Goal: Complete application form

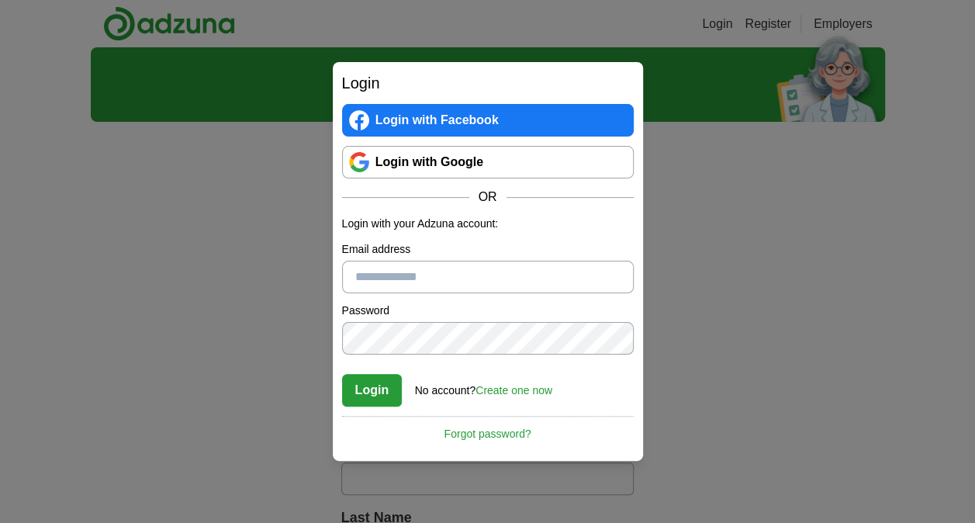
click at [501, 172] on link "Login with Google" at bounding box center [488, 162] width 292 height 33
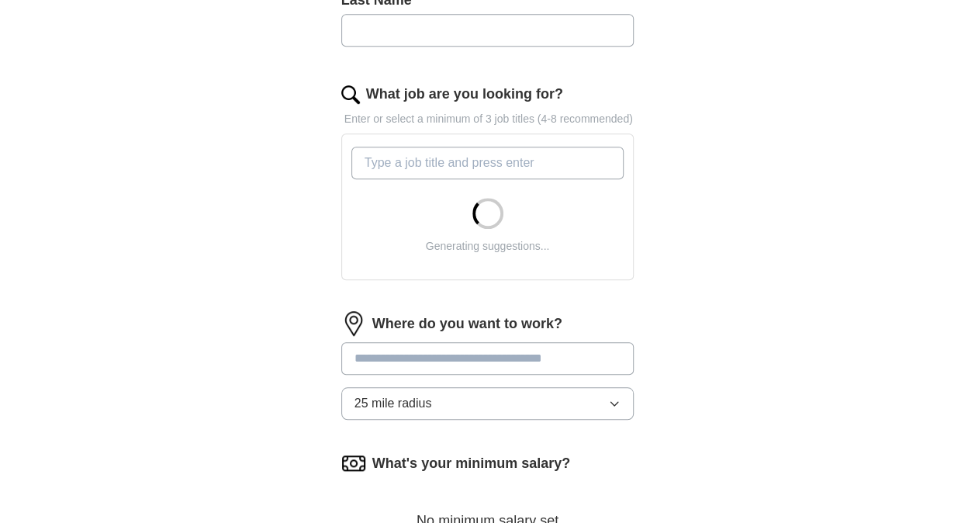
scroll to position [465, 0]
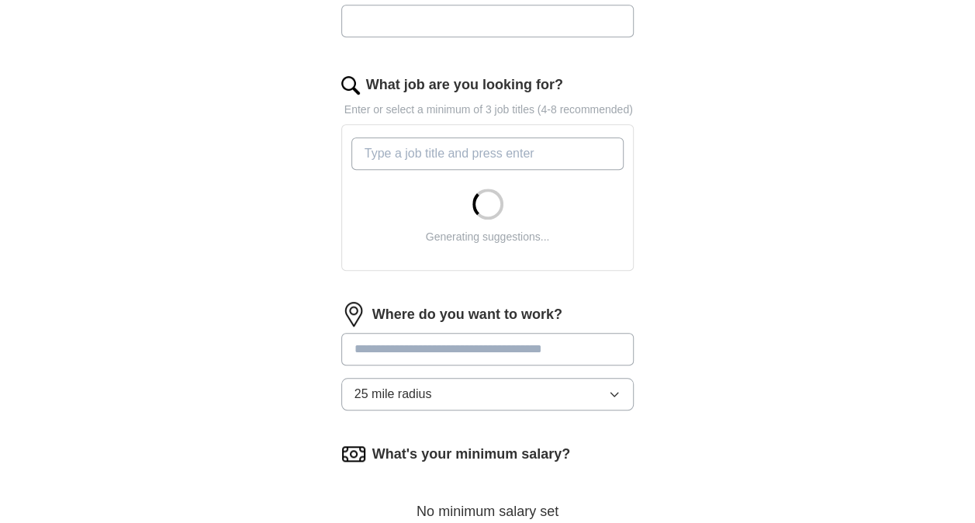
click at [418, 344] on input at bounding box center [487, 349] width 293 height 33
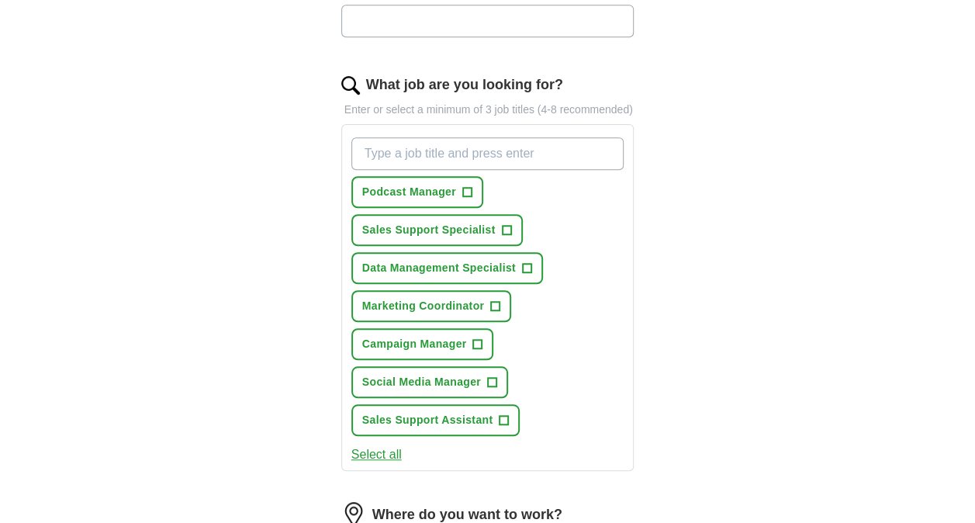
type input "******"
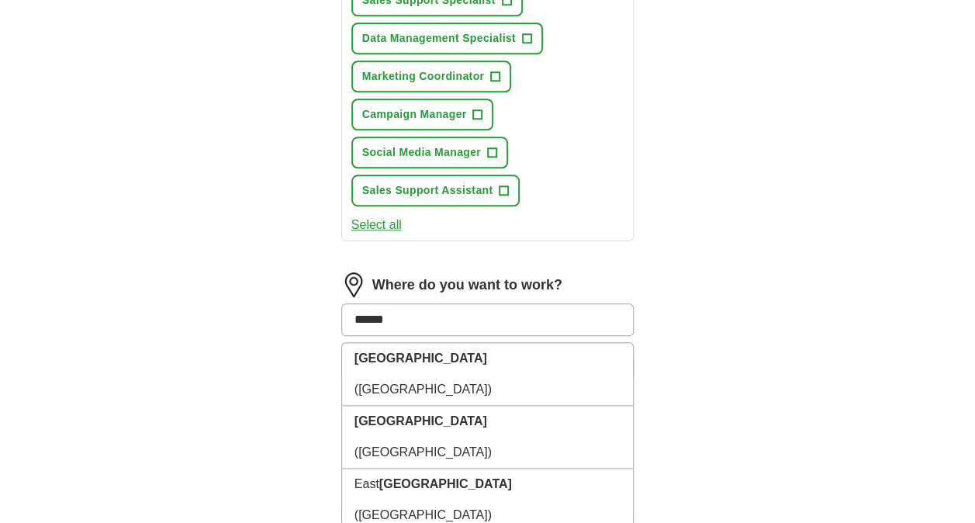
scroll to position [806, 0]
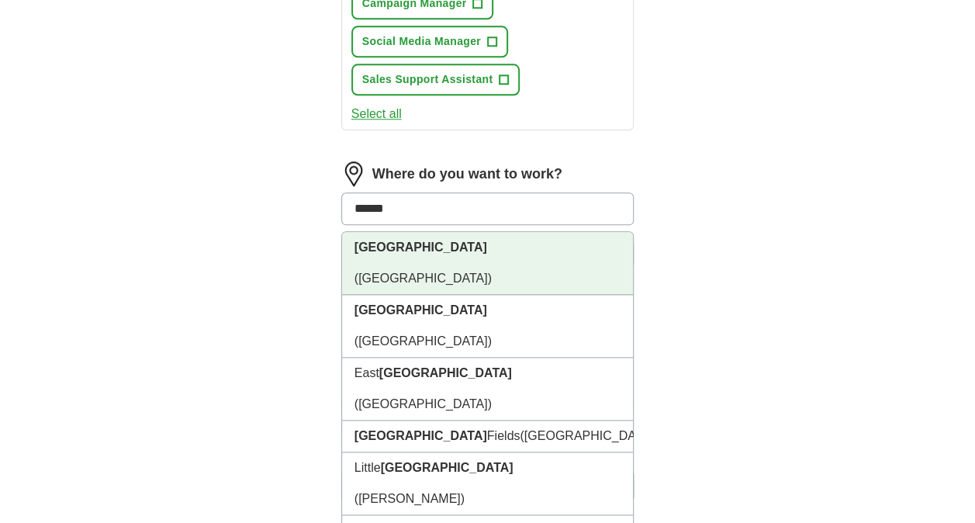
click at [432, 251] on li "[GEOGRAPHIC_DATA] ([GEOGRAPHIC_DATA])" at bounding box center [488, 263] width 292 height 63
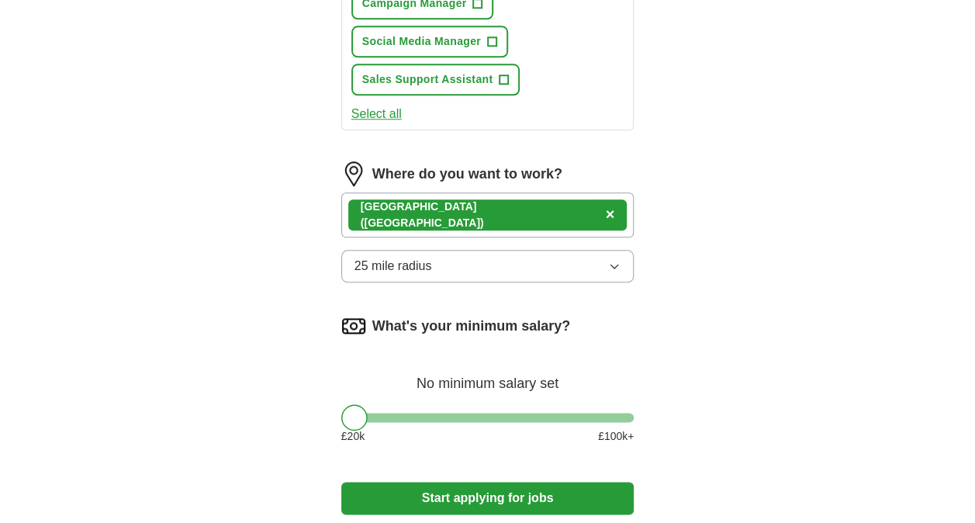
drag, startPoint x: 363, startPoint y: 403, endPoint x: 402, endPoint y: 407, distance: 38.9
click at [403, 406] on div "What's your minimum salary? No minimum salary set £ 20 k £ 100 k+" at bounding box center [487, 385] width 293 height 144
drag, startPoint x: 354, startPoint y: 413, endPoint x: 436, endPoint y: 420, distance: 82.5
click at [436, 420] on div at bounding box center [437, 417] width 26 height 26
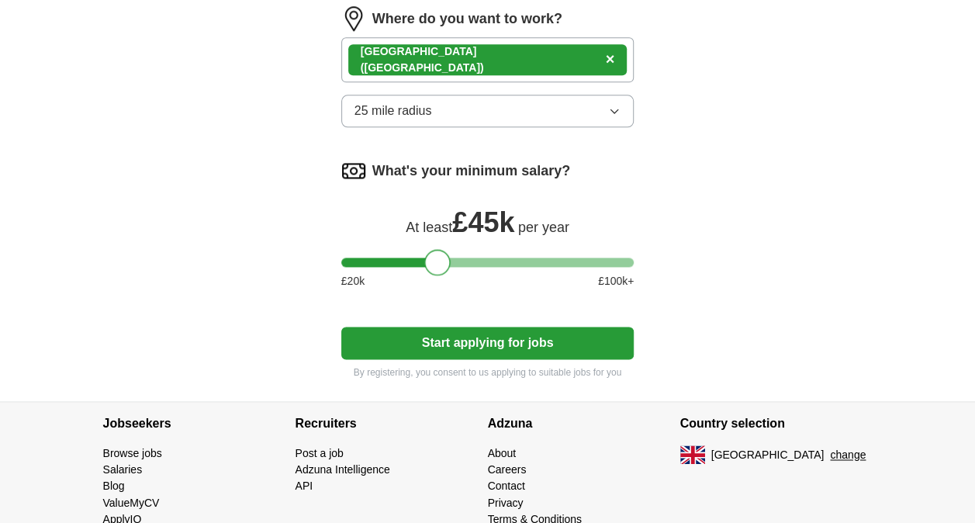
click at [444, 330] on button "Start applying for jobs" at bounding box center [487, 343] width 293 height 33
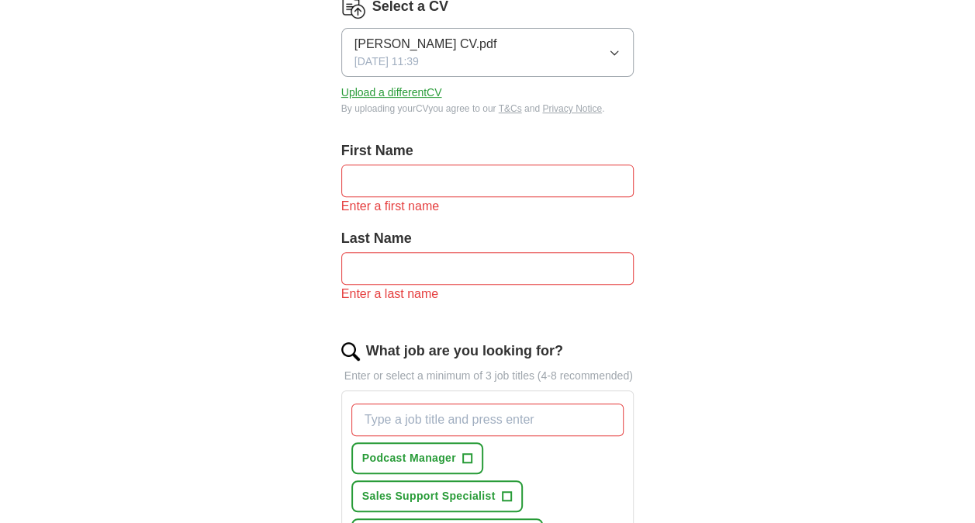
scroll to position [86, 0]
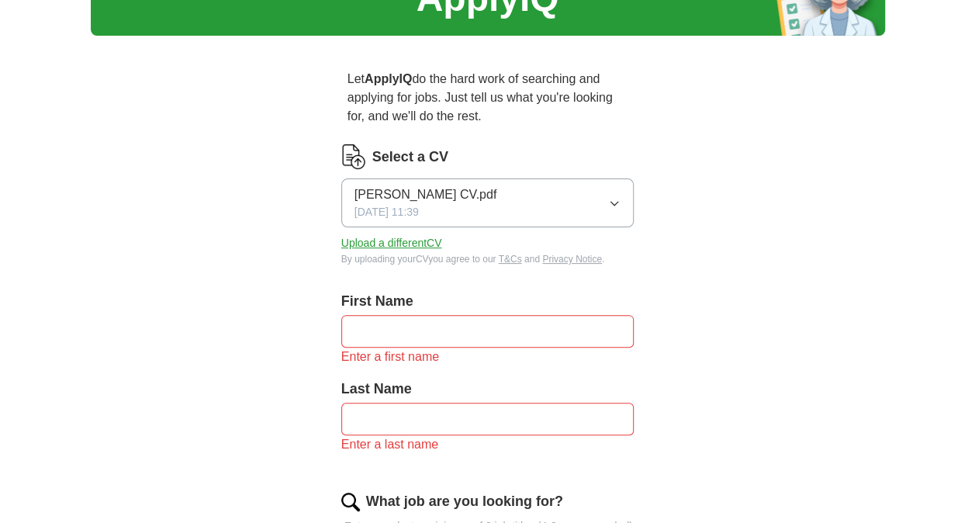
click at [414, 317] on input "text" at bounding box center [487, 331] width 293 height 33
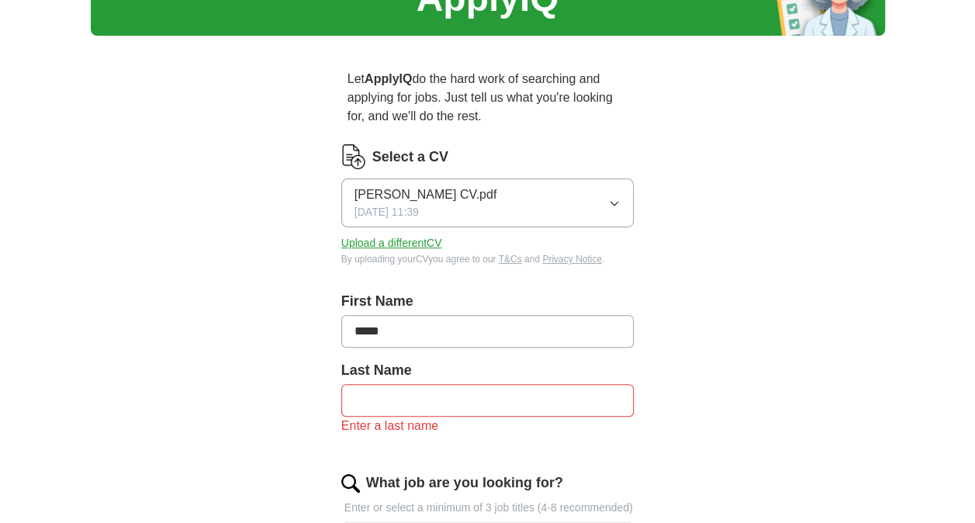
type input "*****"
click at [434, 404] on input "text" at bounding box center [487, 400] width 293 height 33
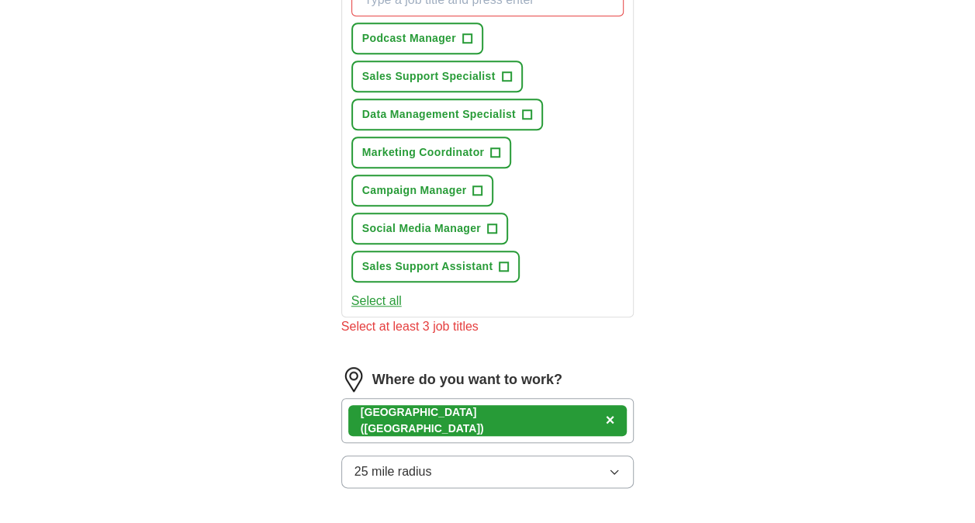
scroll to position [552, 0]
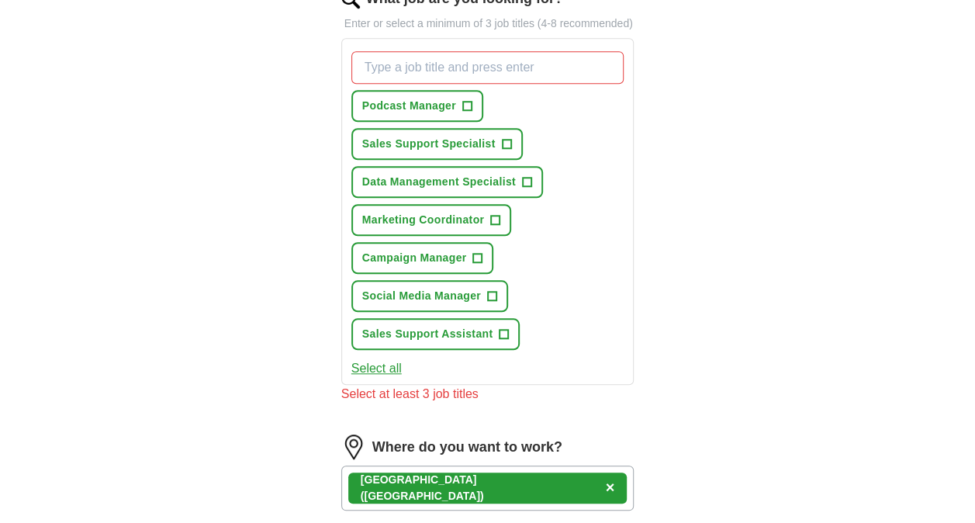
type input "*****"
click at [472, 99] on button "Podcast Manager +" at bounding box center [417, 106] width 132 height 32
click at [489, 101] on div "Podcast Manager ✓ × Sales Support Specialist + Data Management Specialist + Mar…" at bounding box center [487, 200] width 279 height 311
click at [0, 0] on span "×" at bounding box center [0, 0] width 0 height 0
click at [389, 365] on button "Select all" at bounding box center [376, 368] width 50 height 19
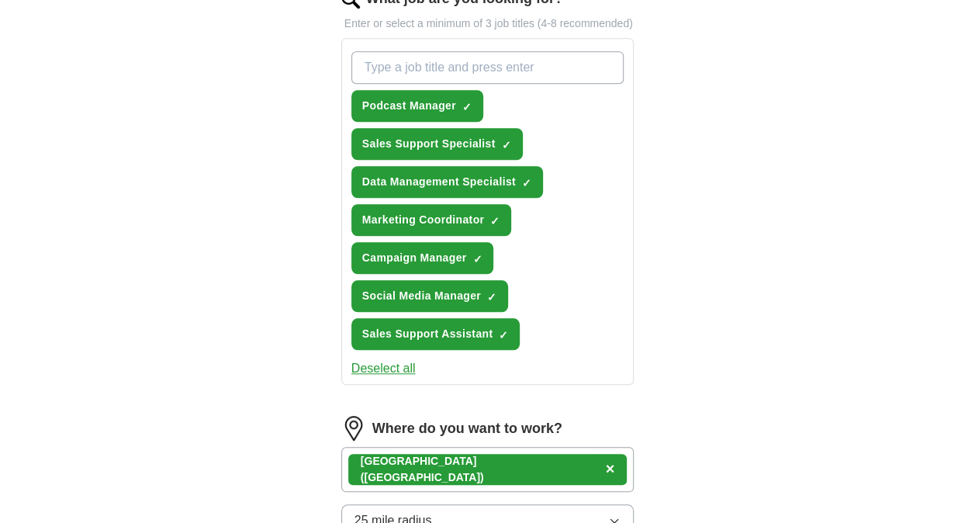
click at [389, 365] on button "Deselect all" at bounding box center [383, 368] width 64 height 19
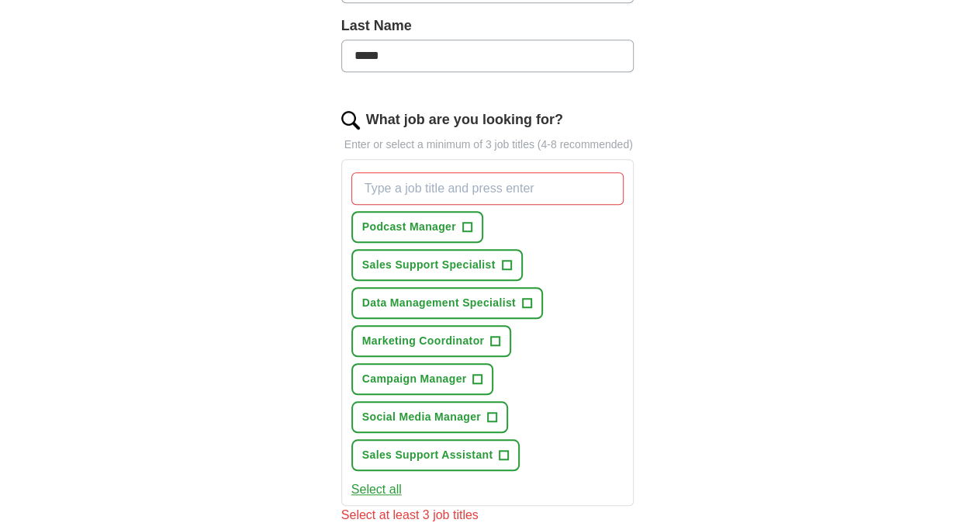
scroll to position [474, 0]
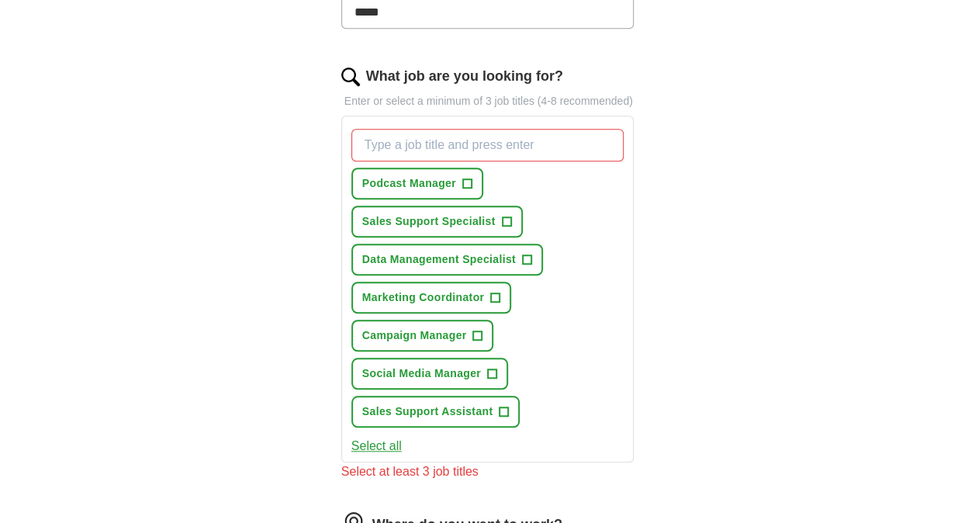
click at [501, 152] on input "What job are you looking for?" at bounding box center [487, 145] width 273 height 33
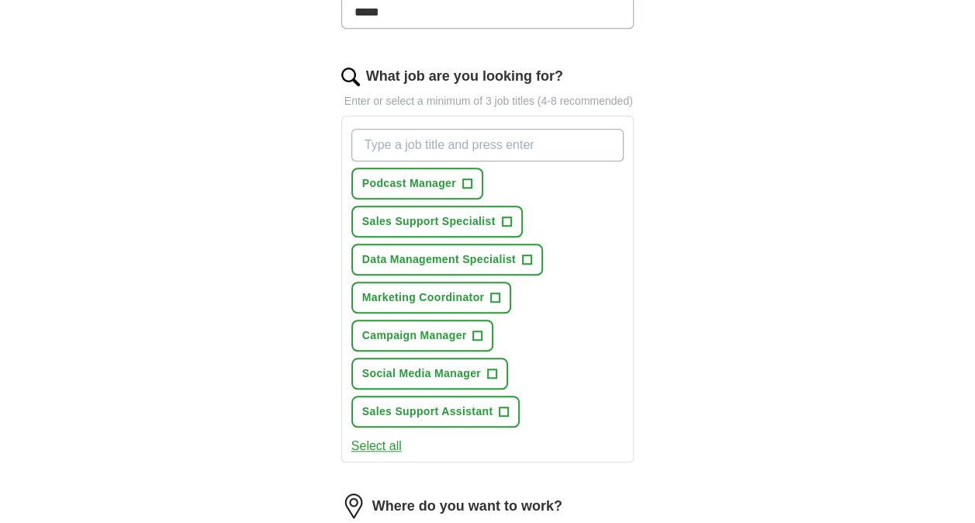
paste input "Learning & Development Manager"
type input "Learning & Development Manager"
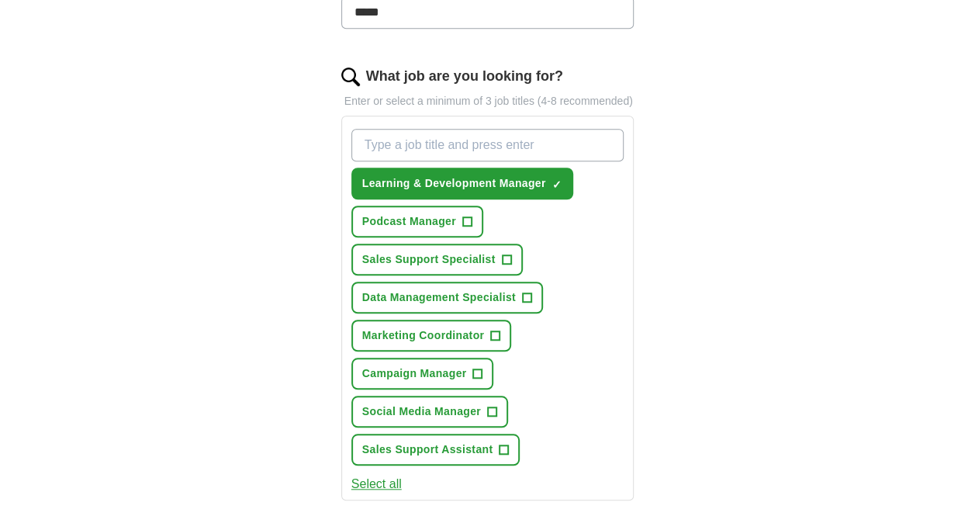
paste input "Systems Lead / CRM Lead"
type input "Systems Lead / CRM Lead"
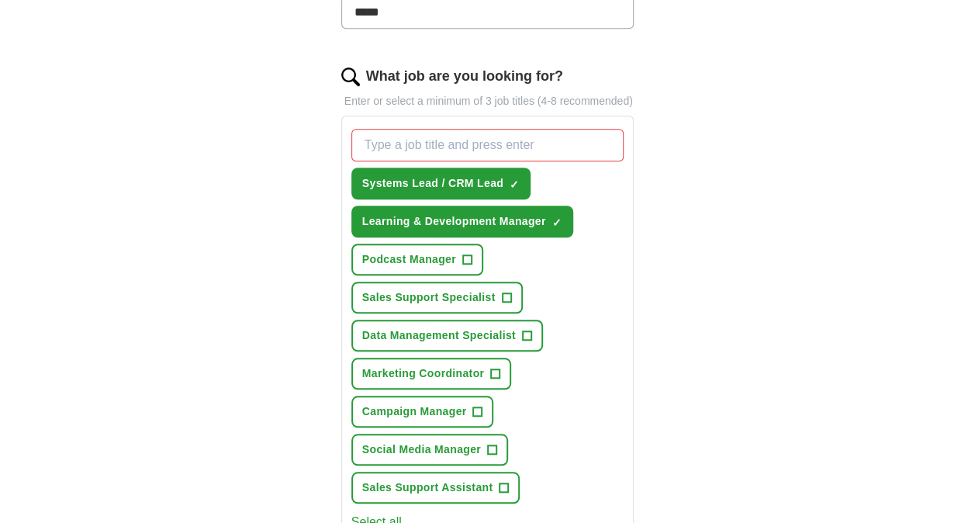
click at [521, 157] on input "What job are you looking for?" at bounding box center [487, 145] width 273 height 33
paste input "Data Insights Manager"
type input "Data Insights Manager"
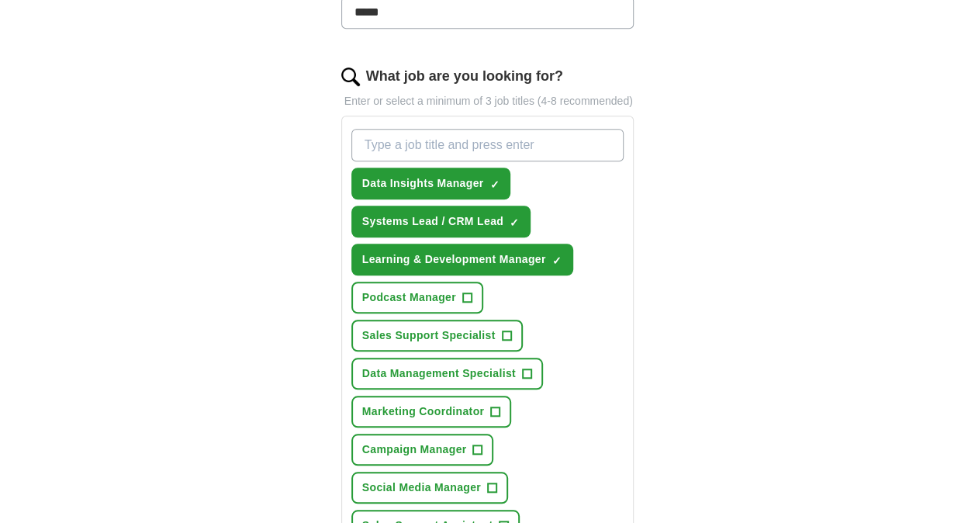
click at [368, 131] on input "What job are you looking for?" at bounding box center [487, 145] width 273 height 33
paste input "Global Training Manager"
type input "Global Training Manager"
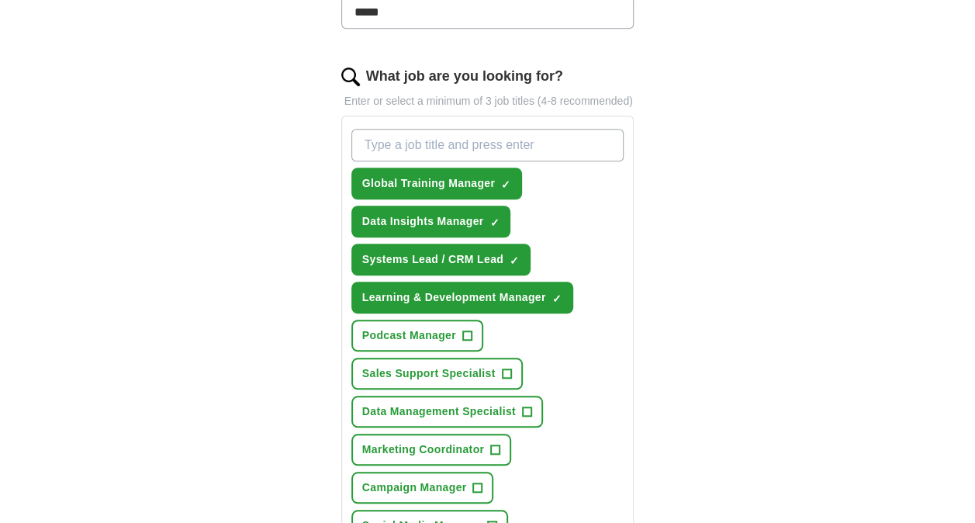
click at [439, 151] on input "What job are you looking for?" at bounding box center [487, 145] width 273 height 33
paste input "Learning Consultant"
type input "Learning Consultant"
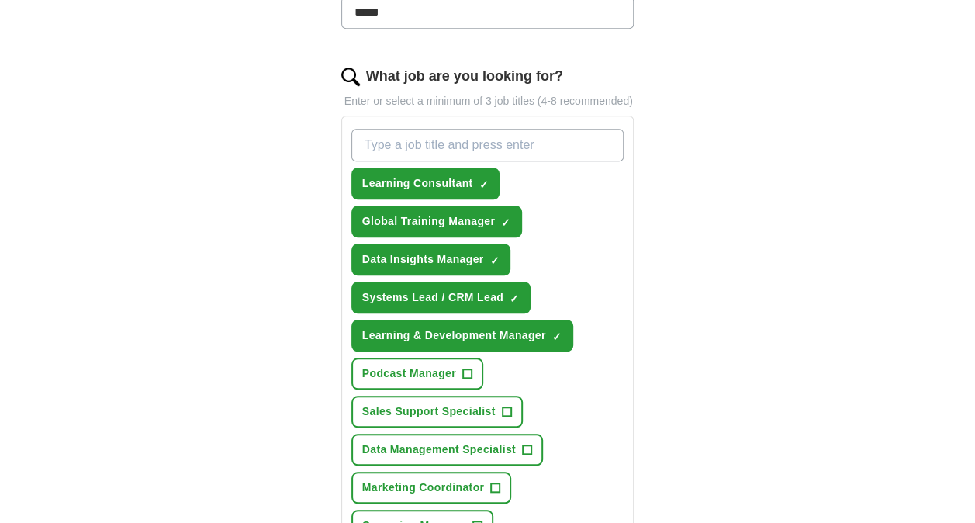
click at [411, 129] on input "What job are you looking for?" at bounding box center [487, 145] width 273 height 33
paste input "Head of Training"
type input "Head of Training"
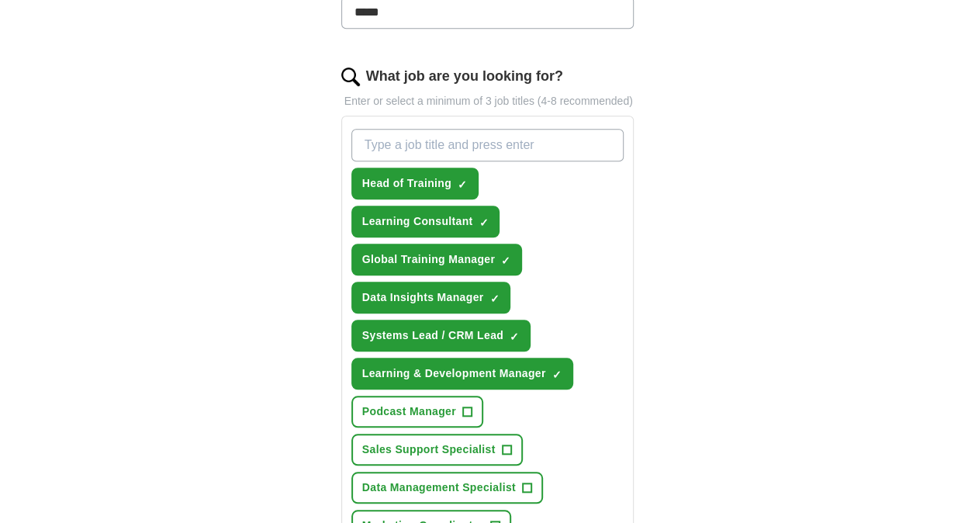
click at [408, 149] on input "What job are you looking for?" at bounding box center [487, 145] width 273 height 33
paste input "Business Systems Manager"
type input "Business Systems Manager"
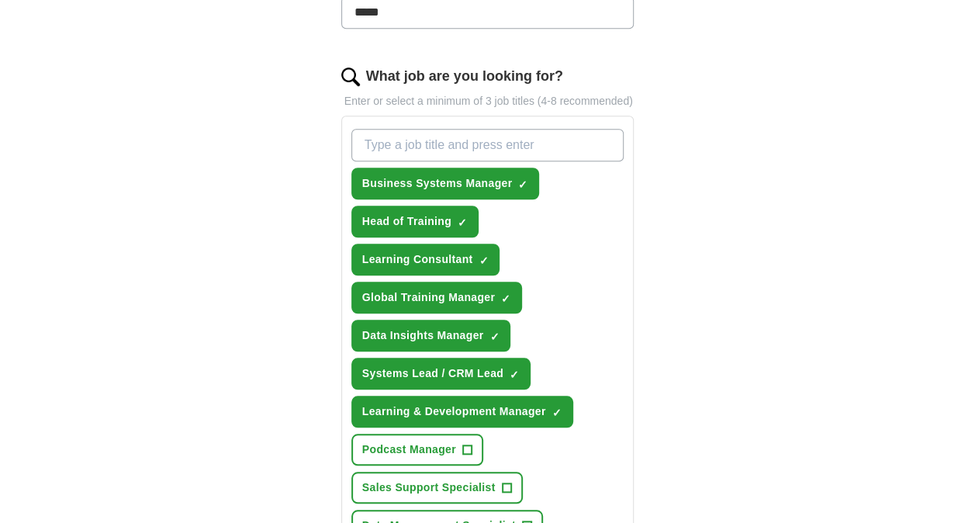
click at [476, 147] on input "What job are you looking for?" at bounding box center [487, 145] width 273 height 33
paste input "Data Insights Manager"
type input "Data Insights Manager"
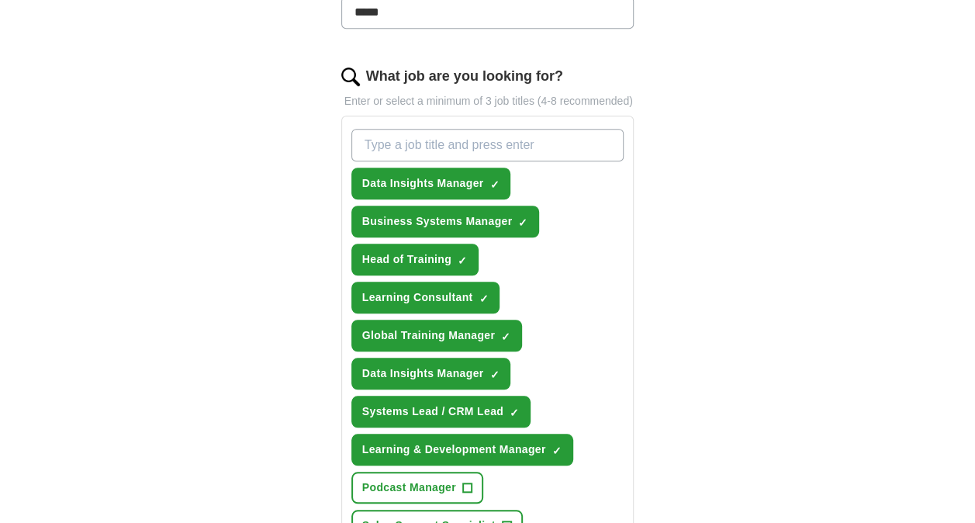
click at [445, 138] on input "What job are you looking for?" at bounding box center [487, 145] width 273 height 33
paste input "Operations Manager – Systems & Data"
type input "Operations Manager – Systems & Data"
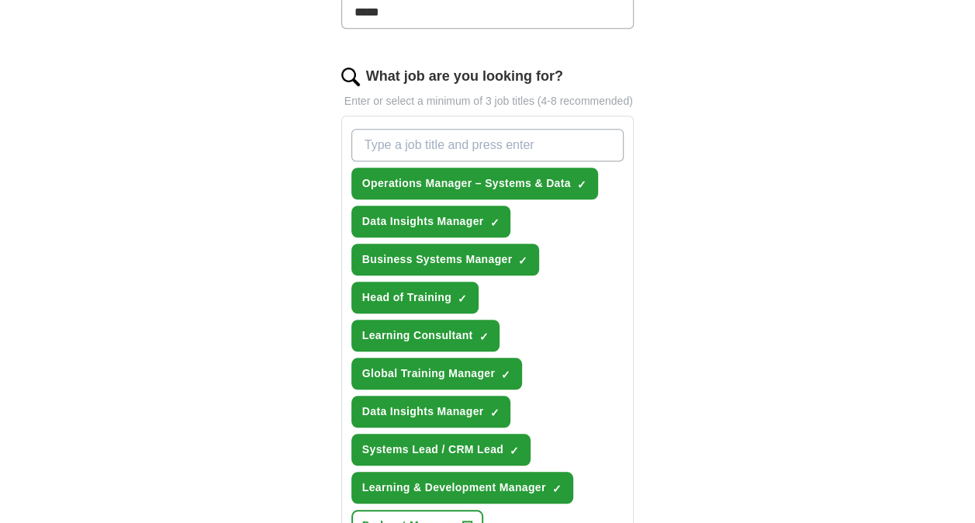
click at [435, 148] on input "What job are you looking for?" at bounding box center [487, 145] width 273 height 33
paste input "Programme Manager"
type input "Programme Manager"
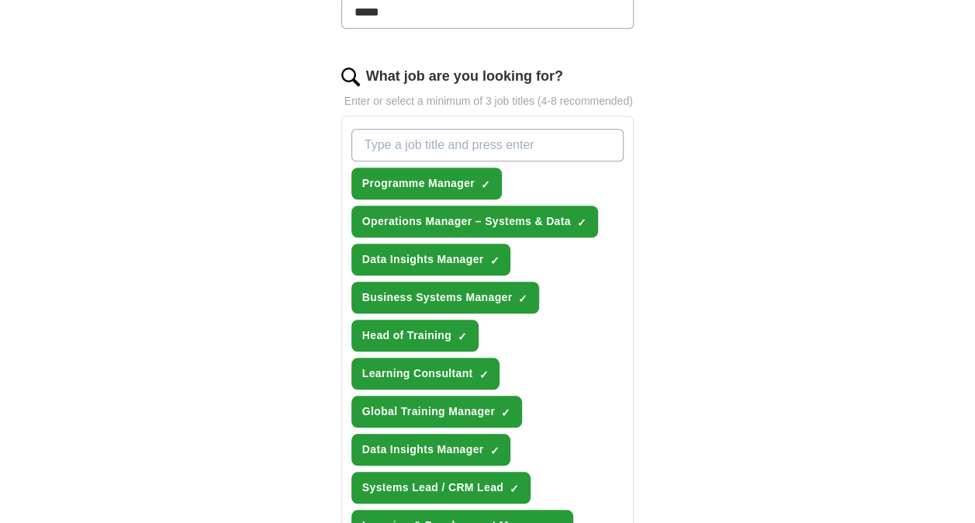
click at [453, 140] on input "What job are you looking for?" at bounding box center [487, 145] width 273 height 33
paste input "Global Enablement Manager"
type input "Global Enablement Manager"
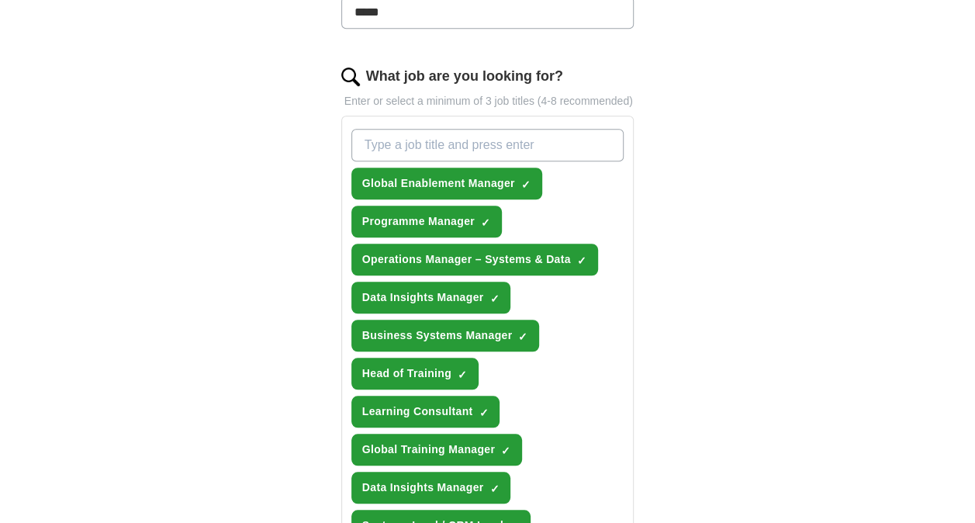
click at [509, 143] on input "What job are you looking for?" at bounding box center [487, 145] width 273 height 33
paste input "Client Enablement Manager"
type input "Client Enablement Manager"
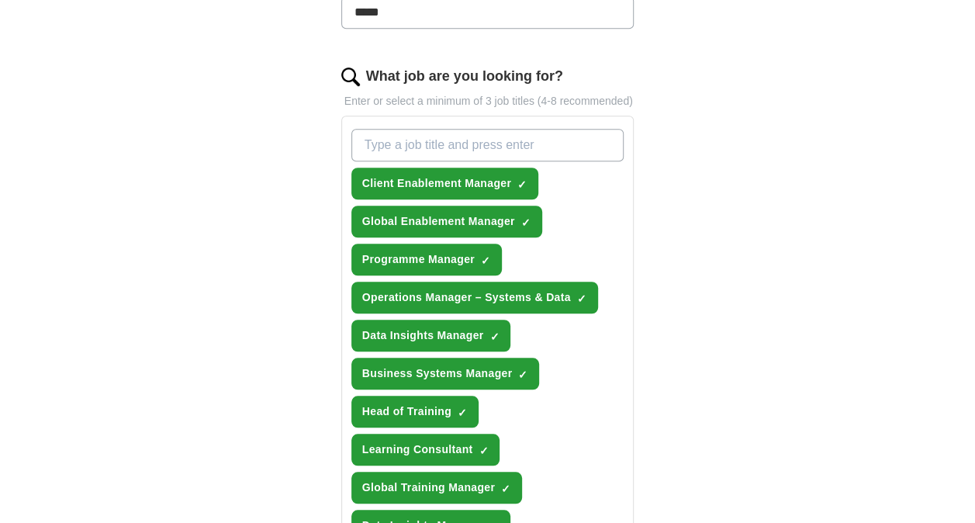
click at [449, 146] on input "What job are you looking for?" at bounding box center [487, 145] width 273 height 33
paste input "Sales Enablement Manager"
type input "Sales Enablement Manager"
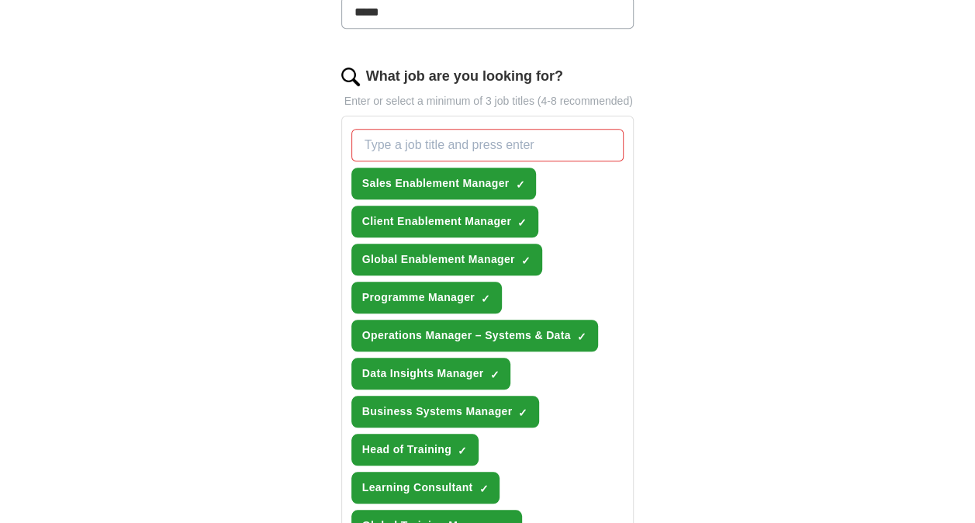
click at [448, 142] on input "What job are you looking for?" at bounding box center [487, 145] width 273 height 33
paste input "ead of Operations (Training & Systems)"
type input "ead of Operations (Training & Systems)"
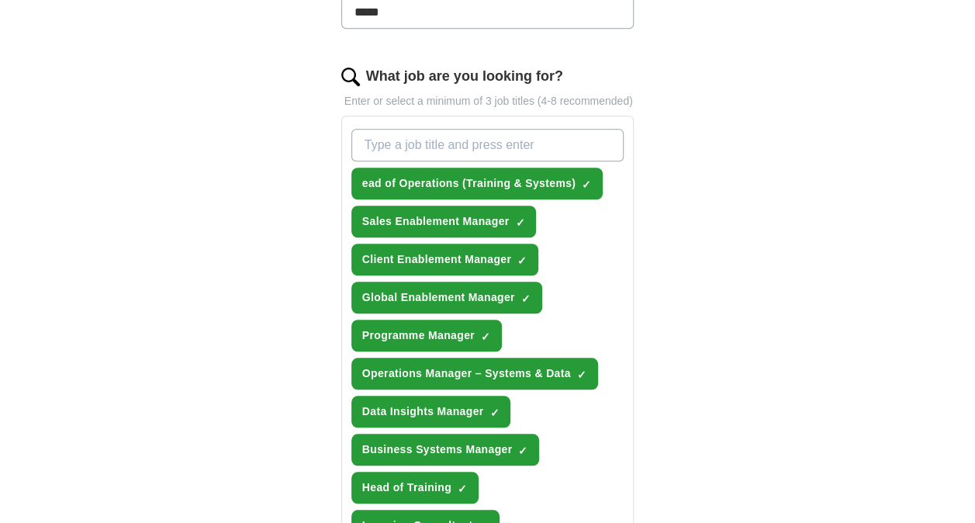
click at [444, 140] on input "What job are you looking for?" at bounding box center [487, 145] width 273 height 33
paste input "Organisational Development Manager"
type input "Organisational Development Manager"
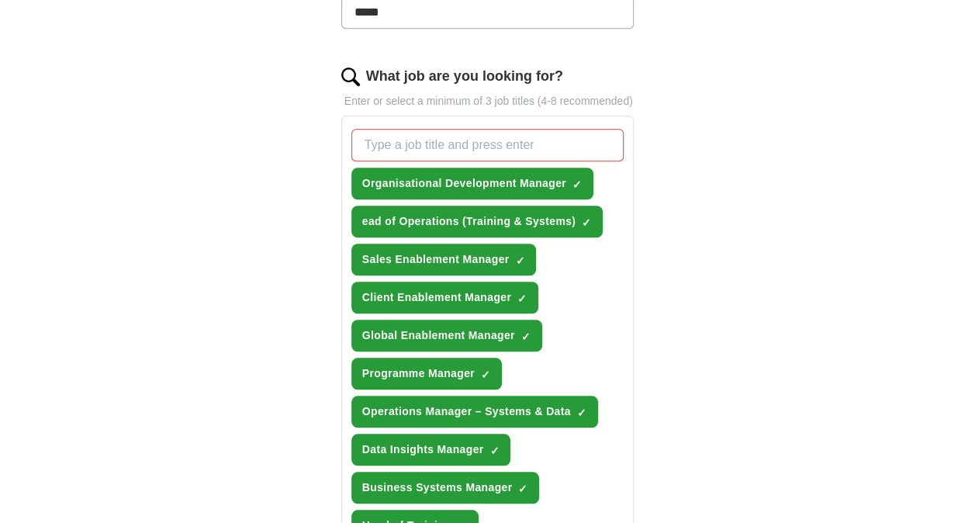
click at [405, 131] on input "What job are you looking for?" at bounding box center [487, 145] width 273 height 33
paste input "Employee Engagement Manager"
type input "Employee Engagement Manager"
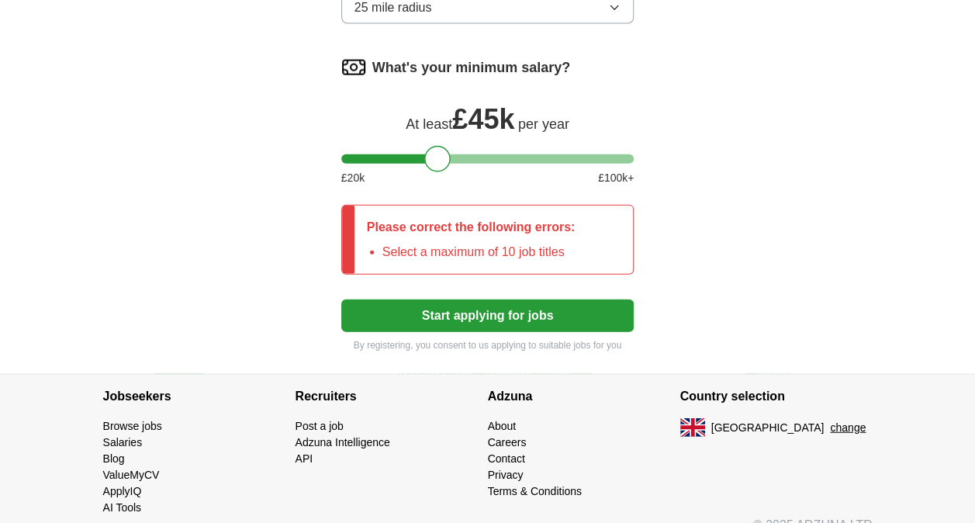
scroll to position [1710, 0]
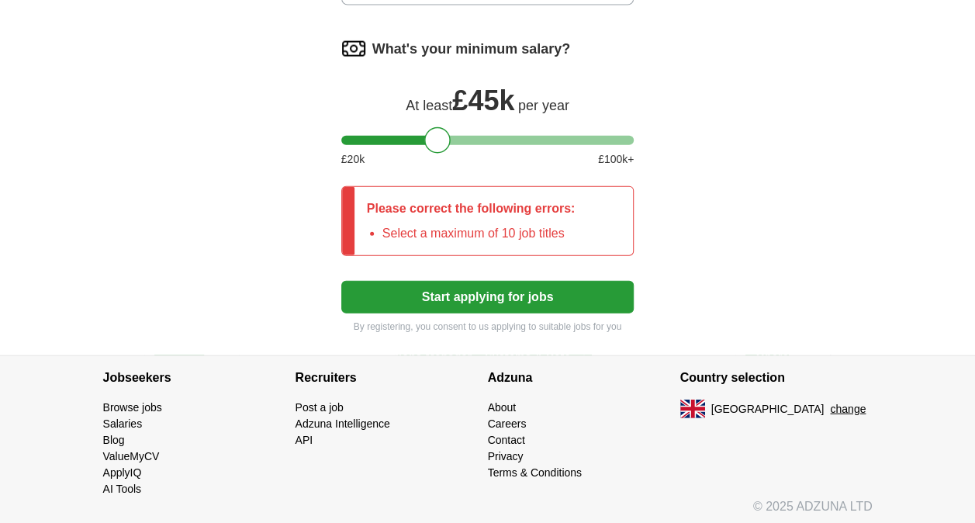
click at [555, 285] on button "Start applying for jobs" at bounding box center [487, 297] width 293 height 33
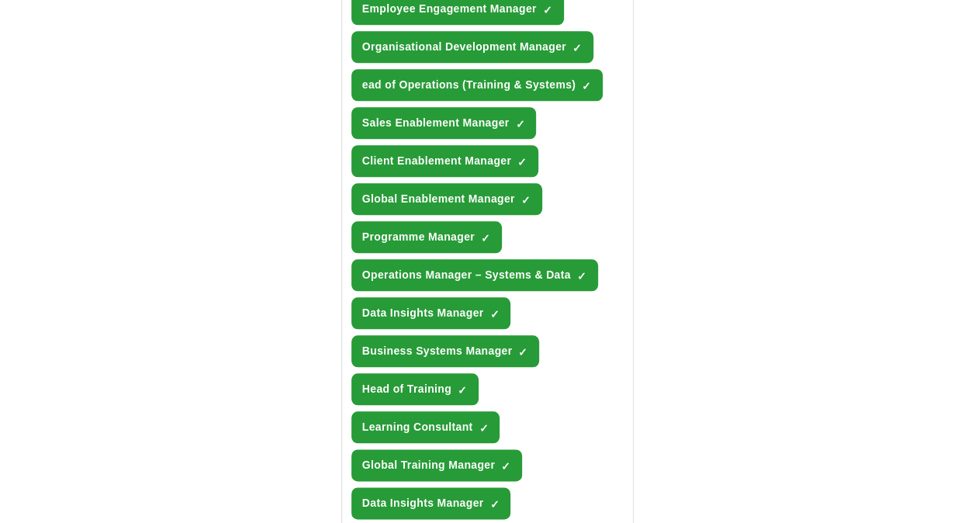
scroll to position [624, 0]
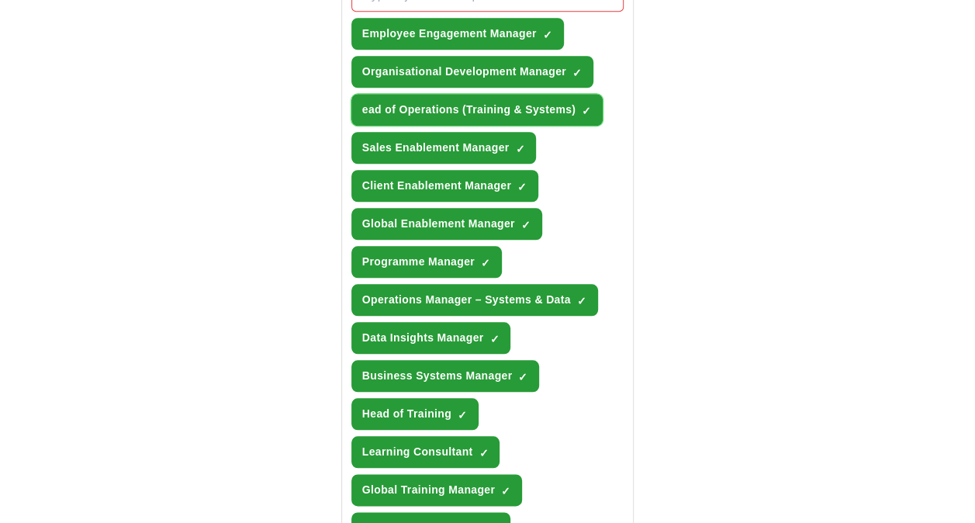
click at [0, 0] on span "×" at bounding box center [0, 0] width 0 height 0
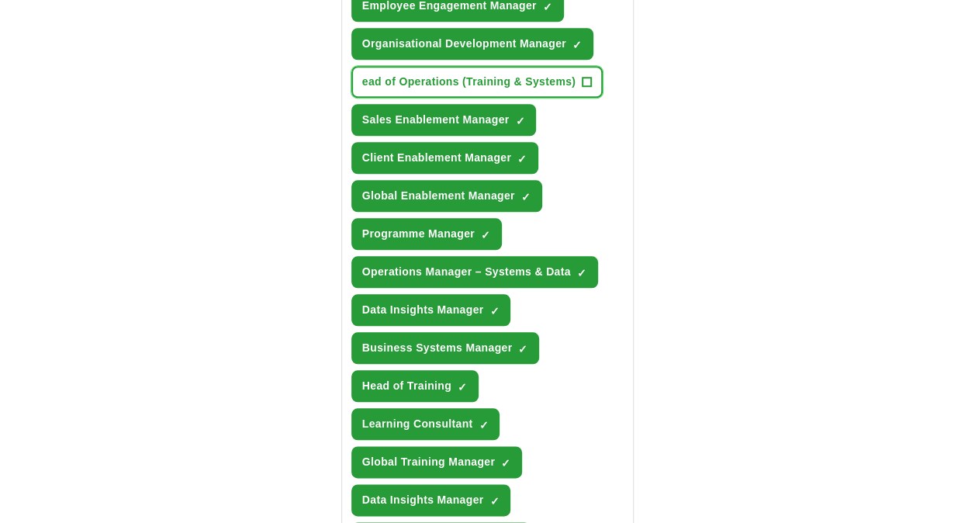
scroll to position [779, 0]
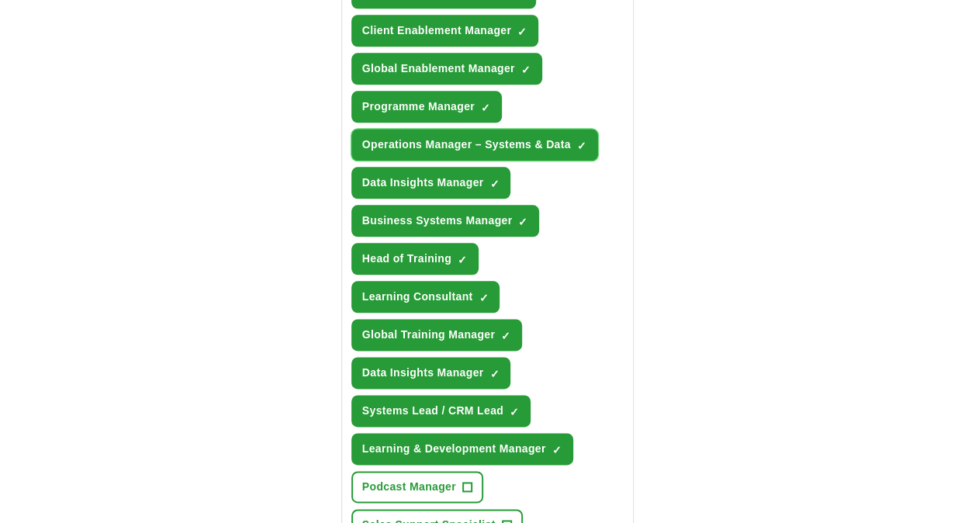
click at [0, 0] on span "×" at bounding box center [0, 0] width 0 height 0
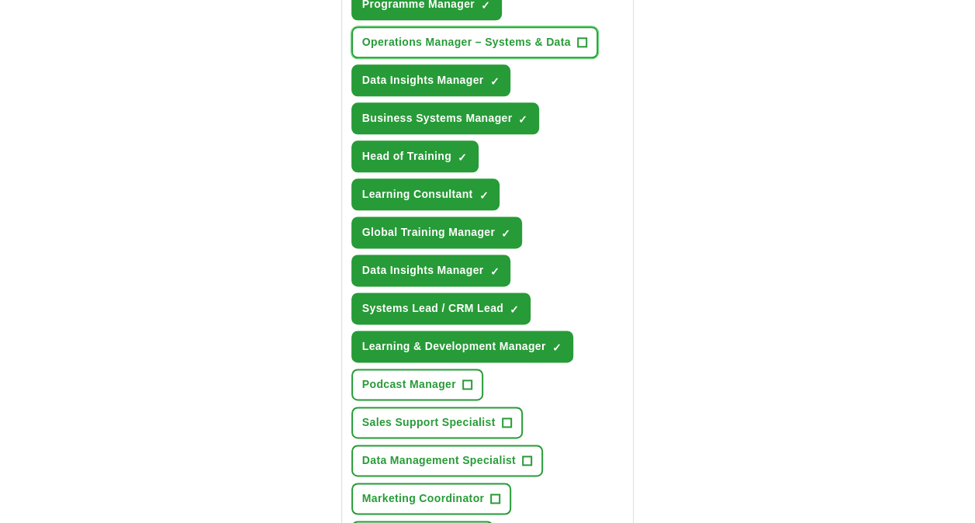
scroll to position [856, 0]
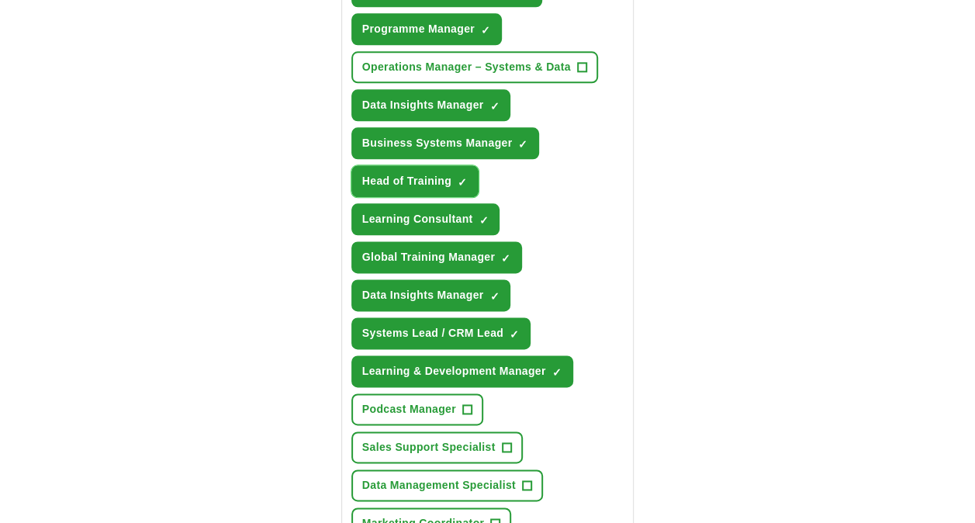
click at [0, 0] on span "×" at bounding box center [0, 0] width 0 height 0
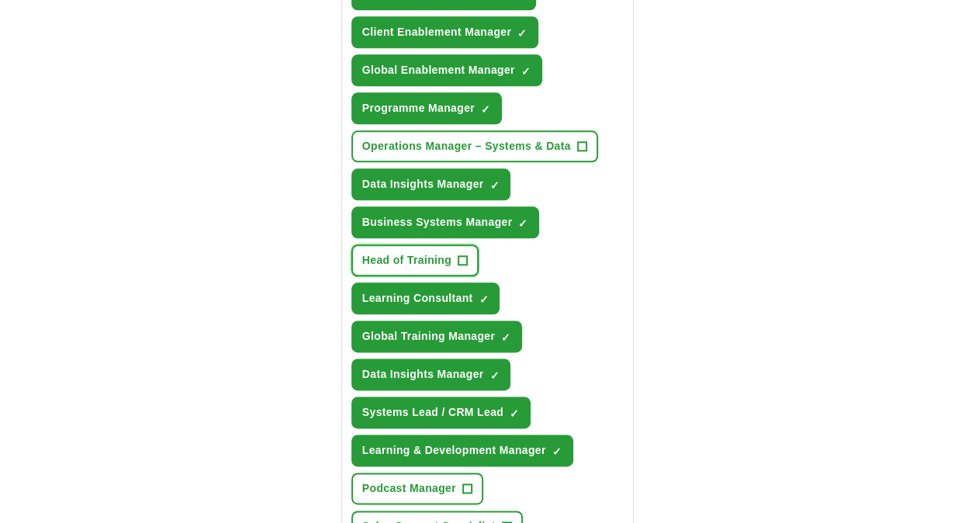
scroll to position [779, 0]
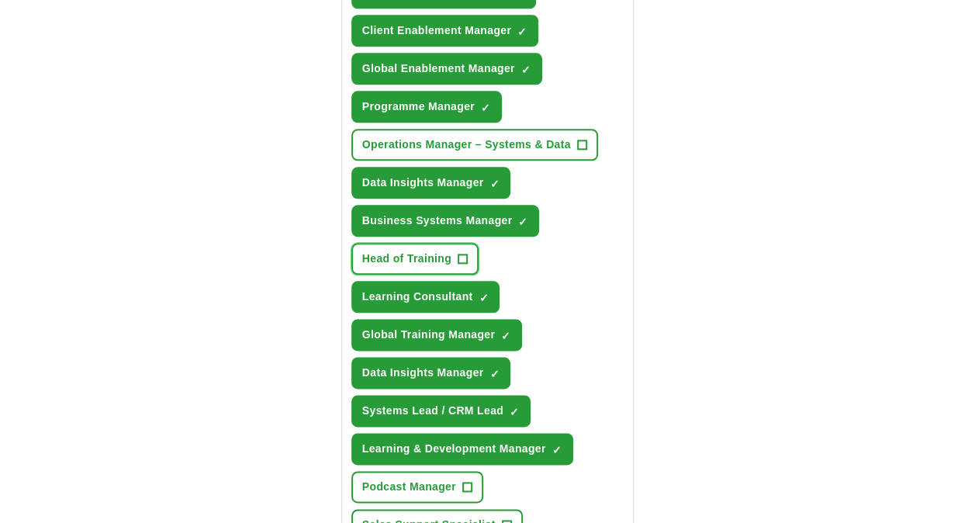
click at [456, 267] on button "Head of Training +" at bounding box center [414, 259] width 127 height 32
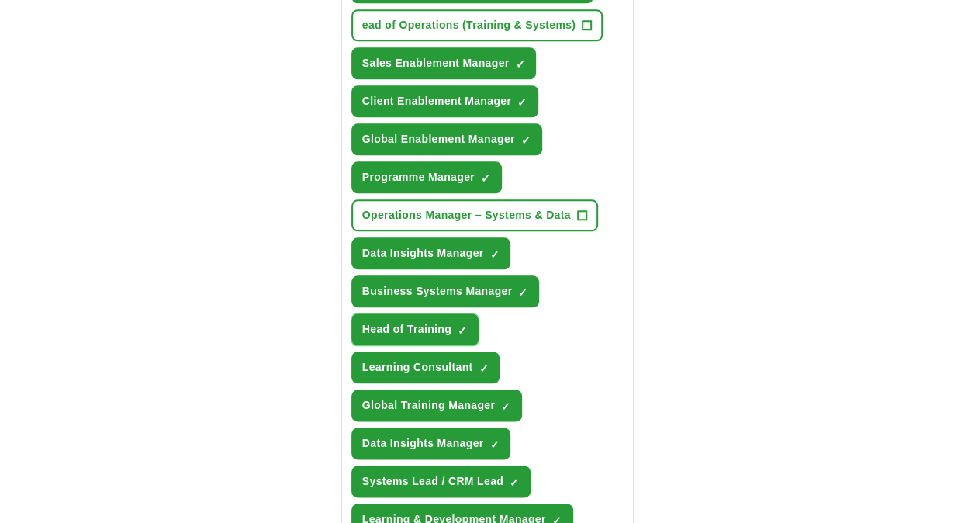
scroll to position [624, 0]
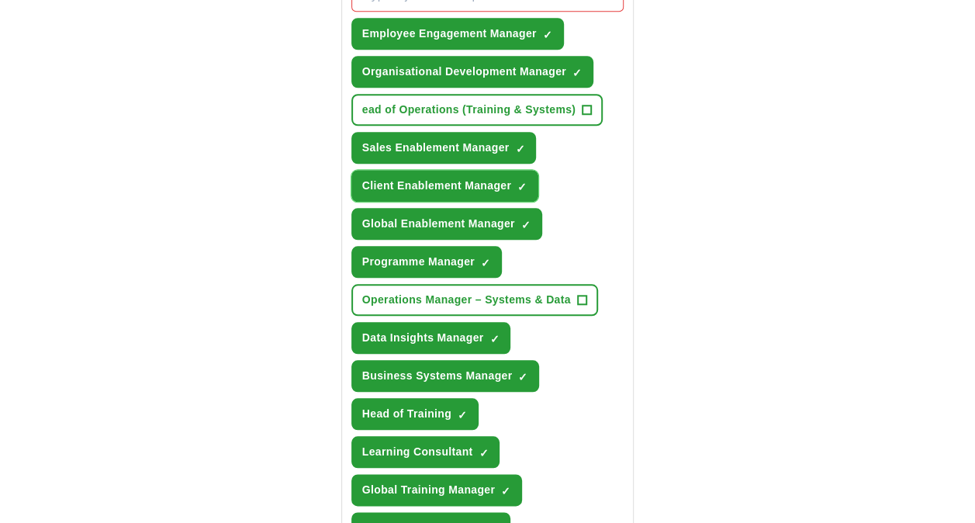
click at [0, 0] on span "×" at bounding box center [0, 0] width 0 height 0
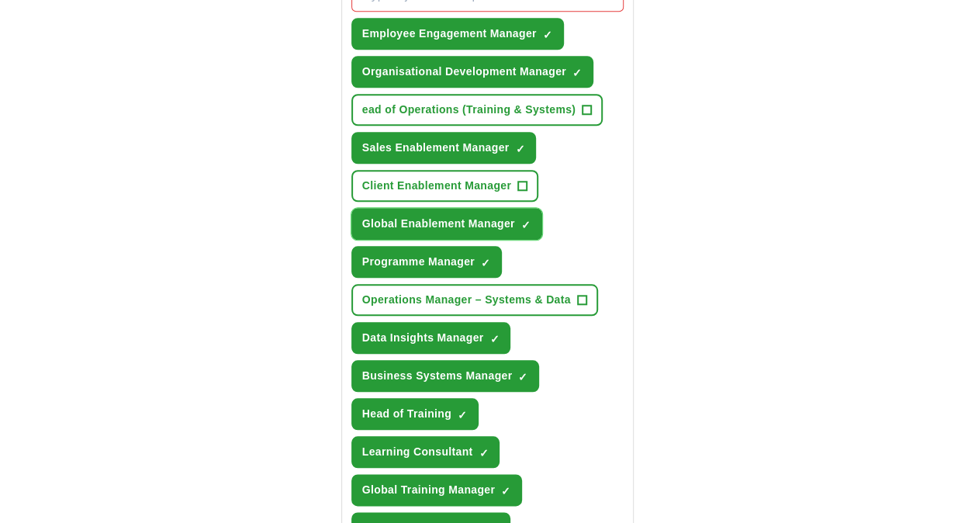
click at [530, 224] on span "✓ ×" at bounding box center [526, 224] width 10 height 9
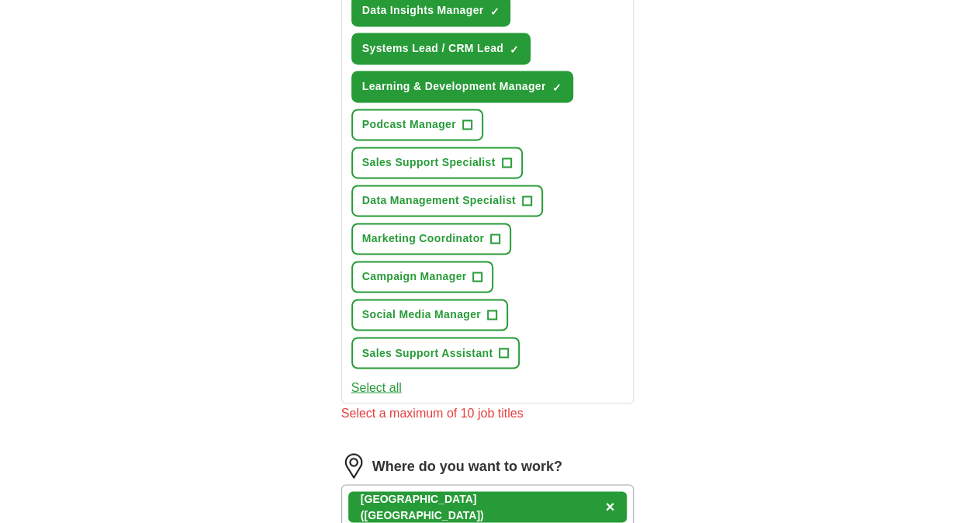
scroll to position [1710, 0]
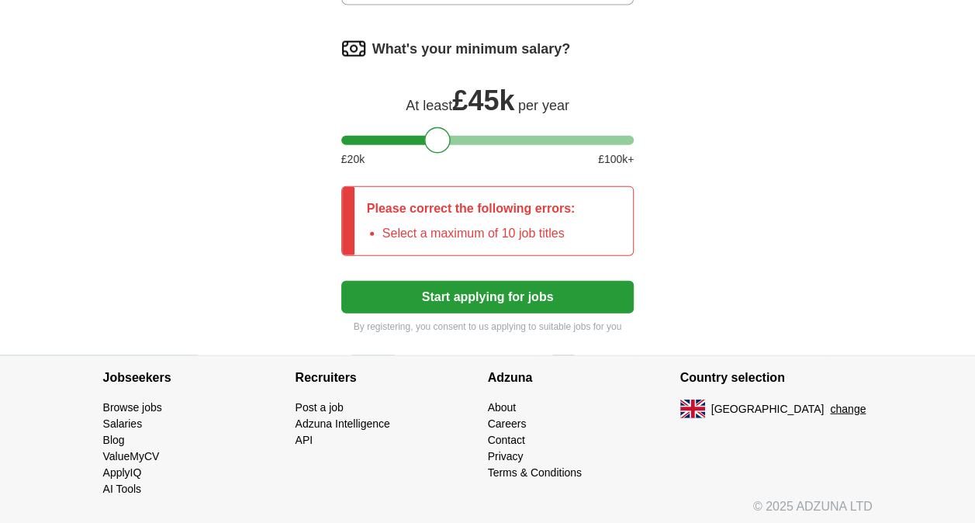
click at [545, 296] on button "Start applying for jobs" at bounding box center [487, 297] width 293 height 33
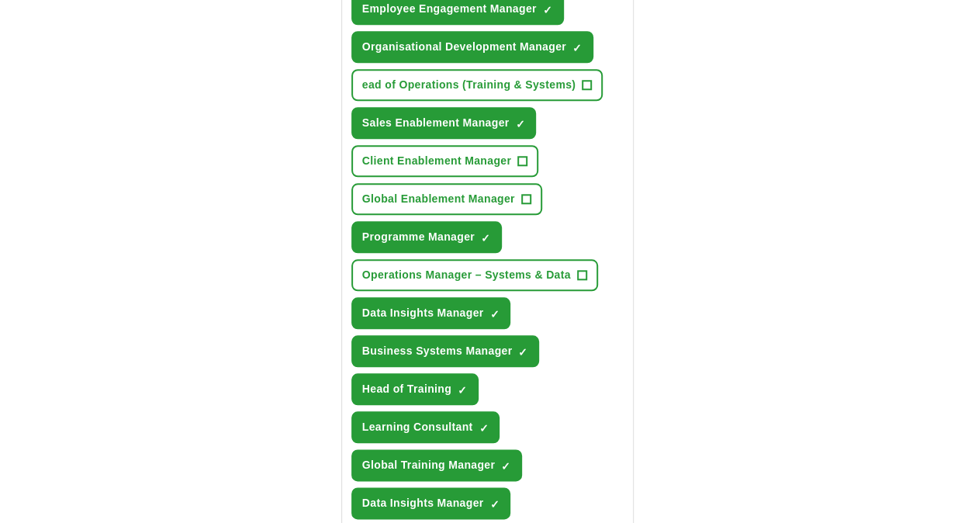
scroll to position [624, 0]
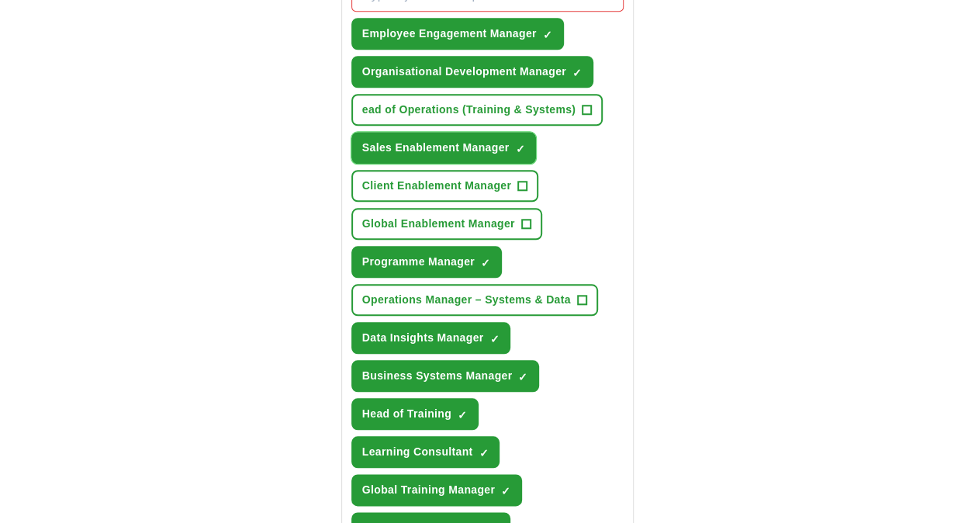
click at [475, 146] on span "Sales Enablement Manager" at bounding box center [435, 148] width 147 height 16
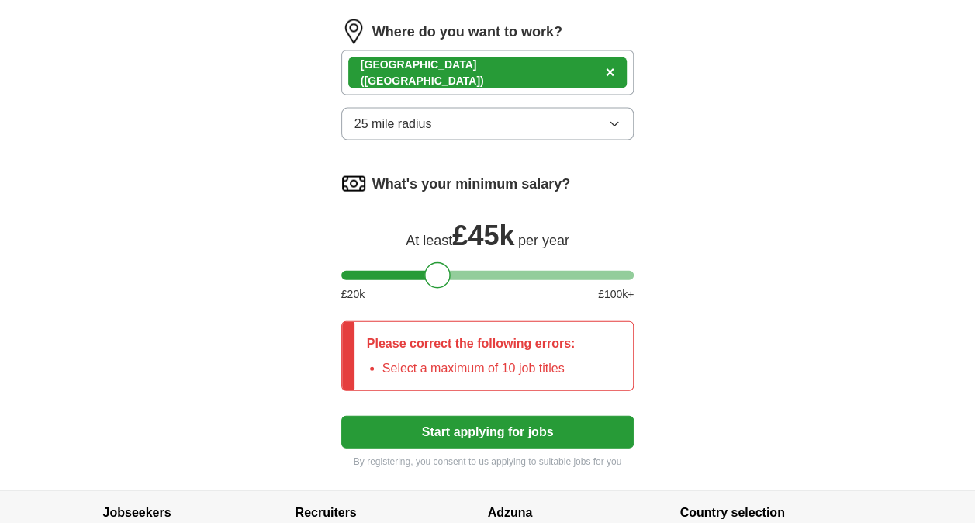
scroll to position [1710, 0]
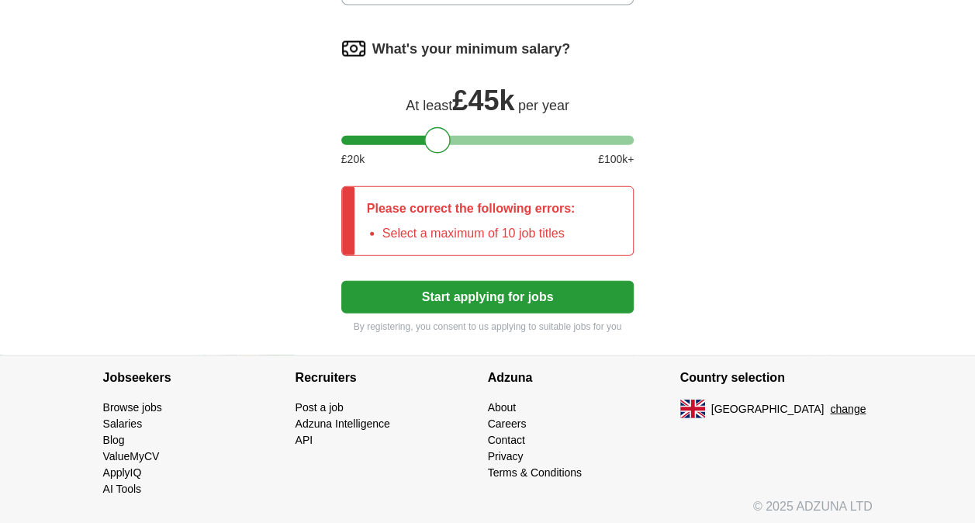
click at [479, 290] on button "Start applying for jobs" at bounding box center [487, 297] width 293 height 33
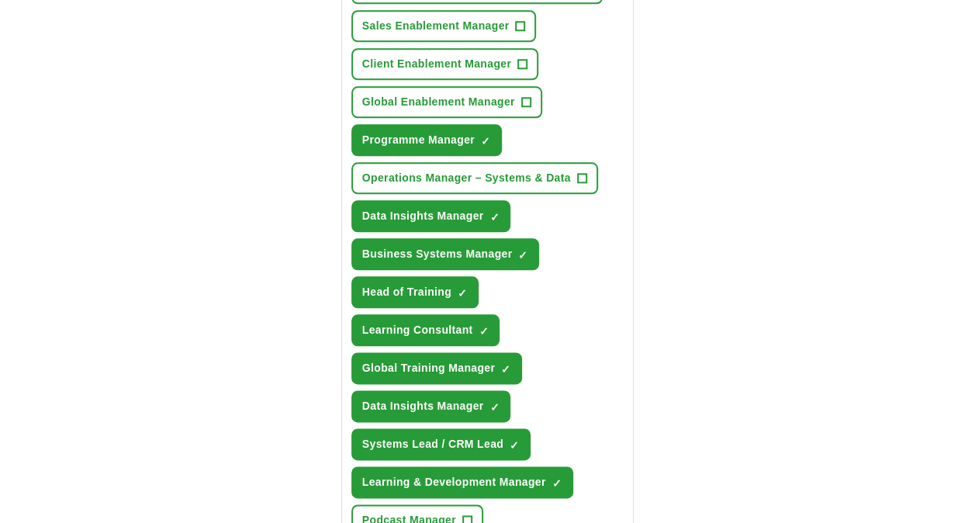
scroll to position [779, 0]
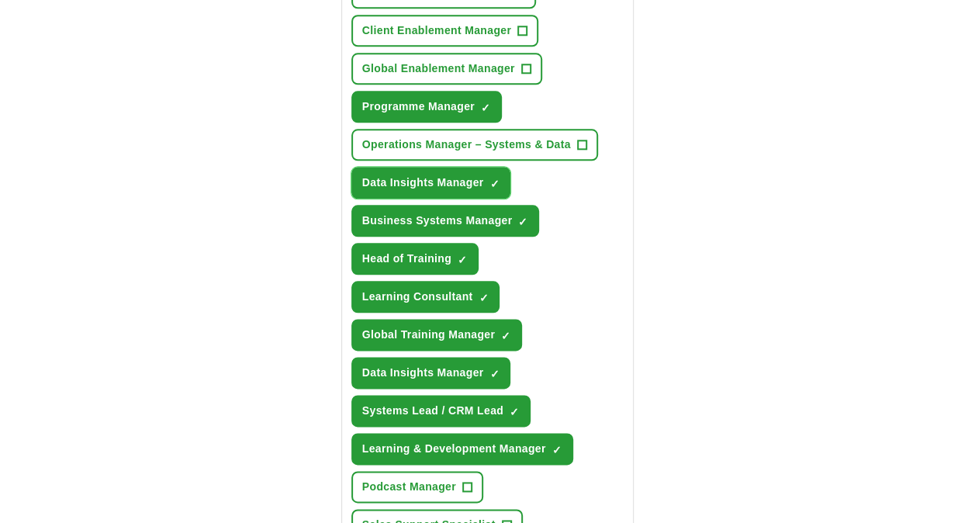
click at [499, 180] on span "✓ ×" at bounding box center [495, 182] width 10 height 9
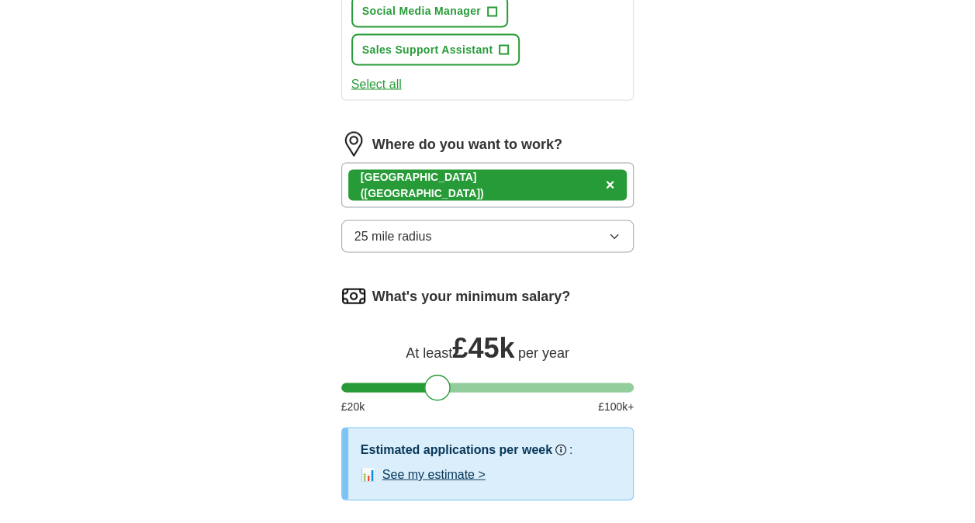
scroll to position [1688, 0]
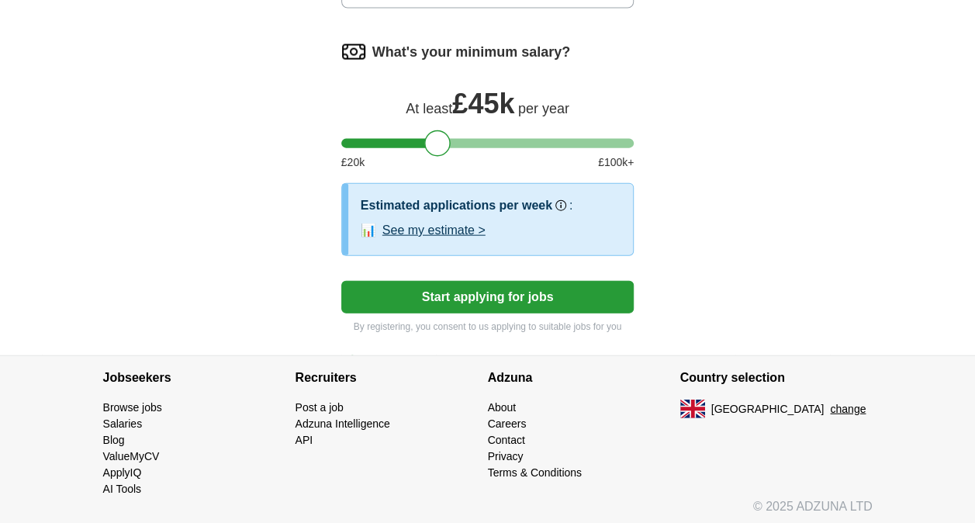
click at [506, 304] on button "Start applying for jobs" at bounding box center [487, 297] width 293 height 33
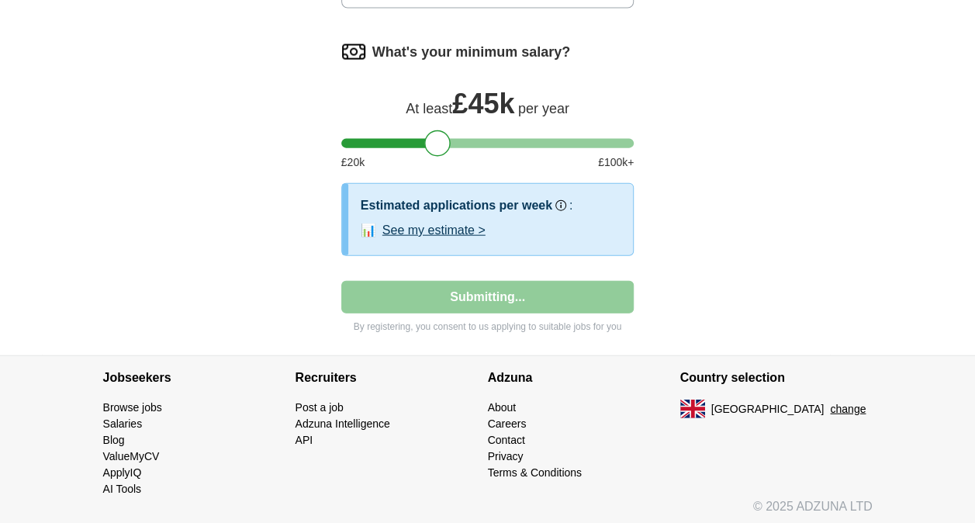
select select "**"
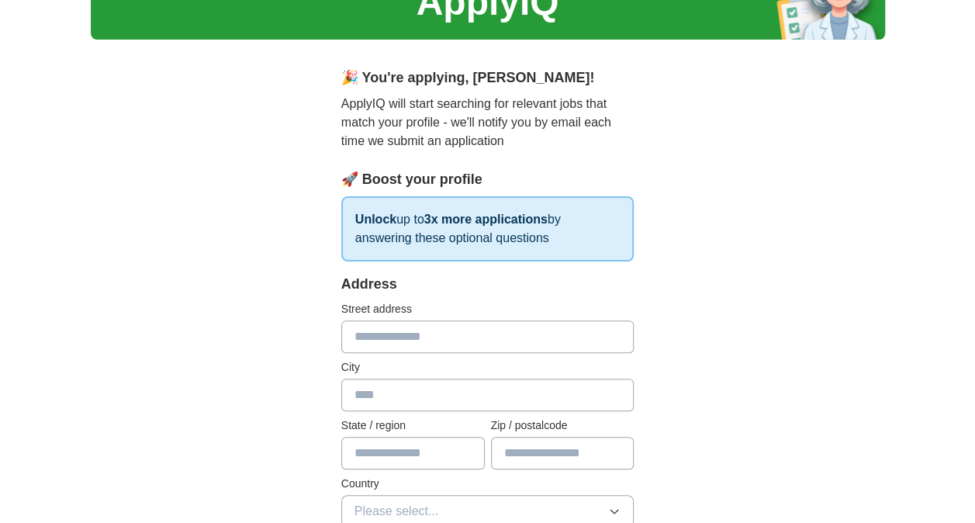
scroll to position [233, 0]
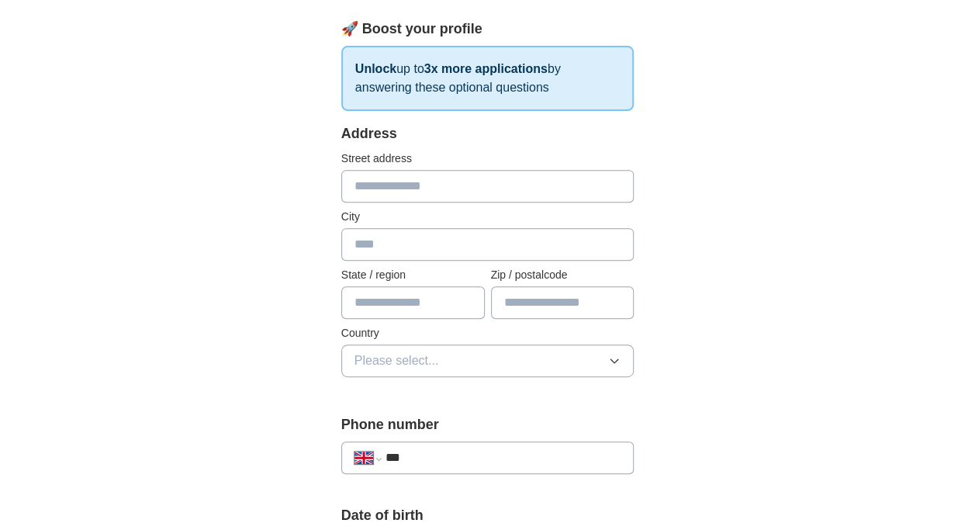
click at [410, 186] on input "text" at bounding box center [487, 186] width 293 height 33
type input "**********"
type input "******"
type input "*******"
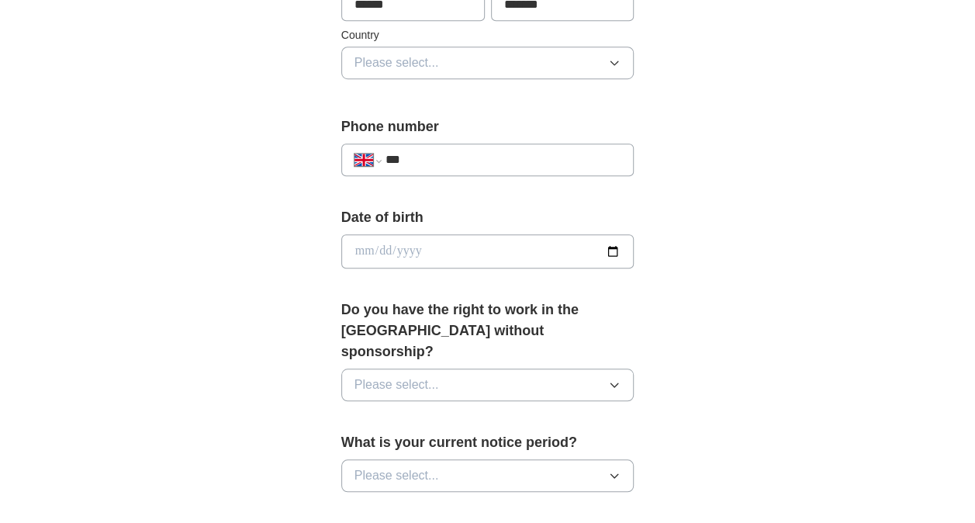
scroll to position [543, 0]
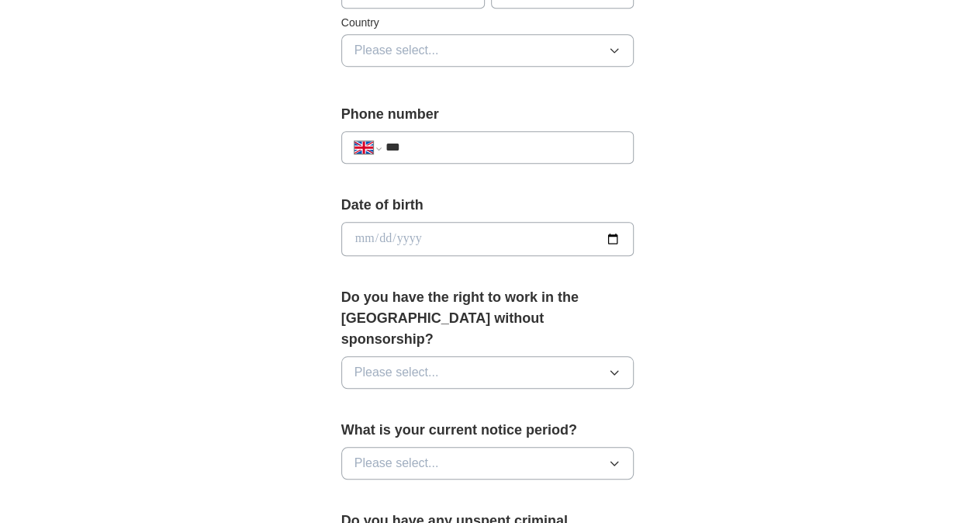
click at [455, 151] on input "***" at bounding box center [504, 147] width 236 height 19
type input "**********"
click at [444, 237] on input "date" at bounding box center [487, 239] width 293 height 34
type input "**********"
click at [469, 356] on button "Please select..." at bounding box center [487, 372] width 293 height 33
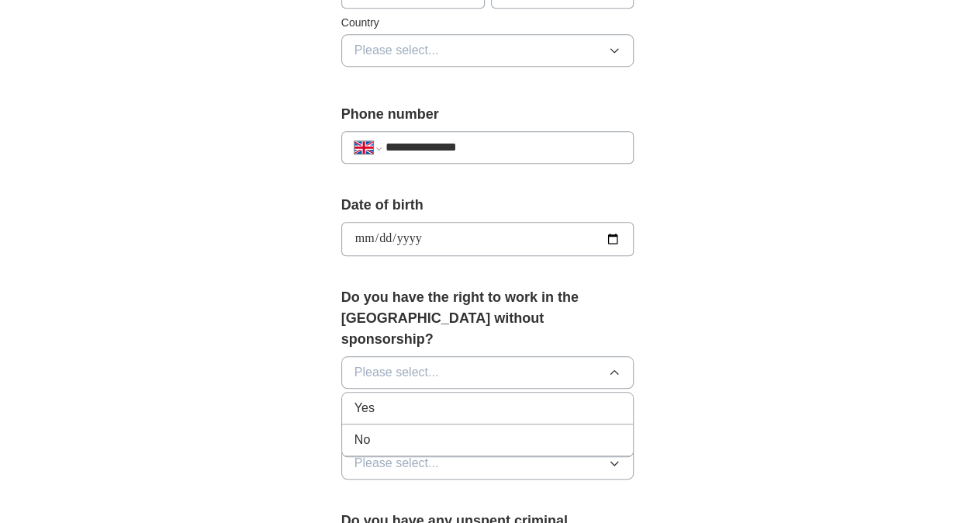
click at [461, 399] on div "Yes" at bounding box center [488, 408] width 267 height 19
click at [481, 448] on button "Please select..." at bounding box center [487, 463] width 293 height 33
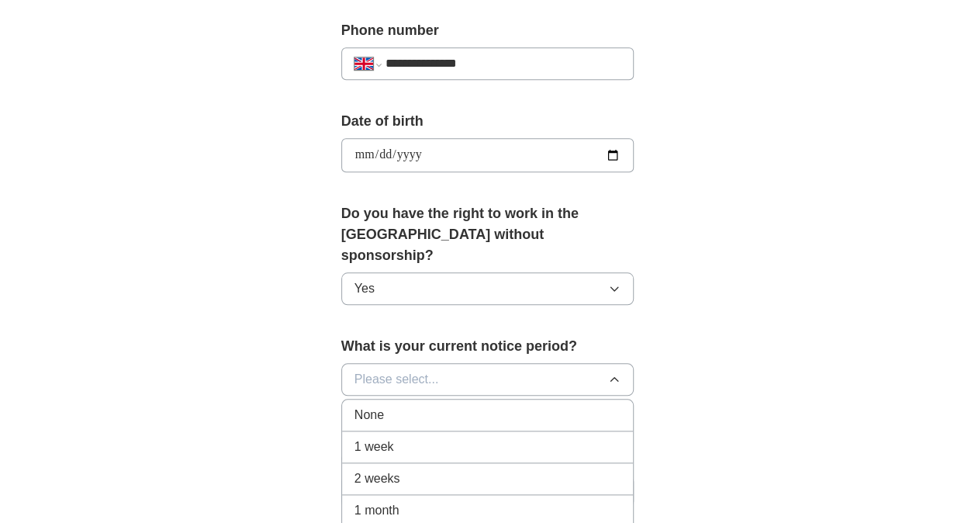
scroll to position [698, 0]
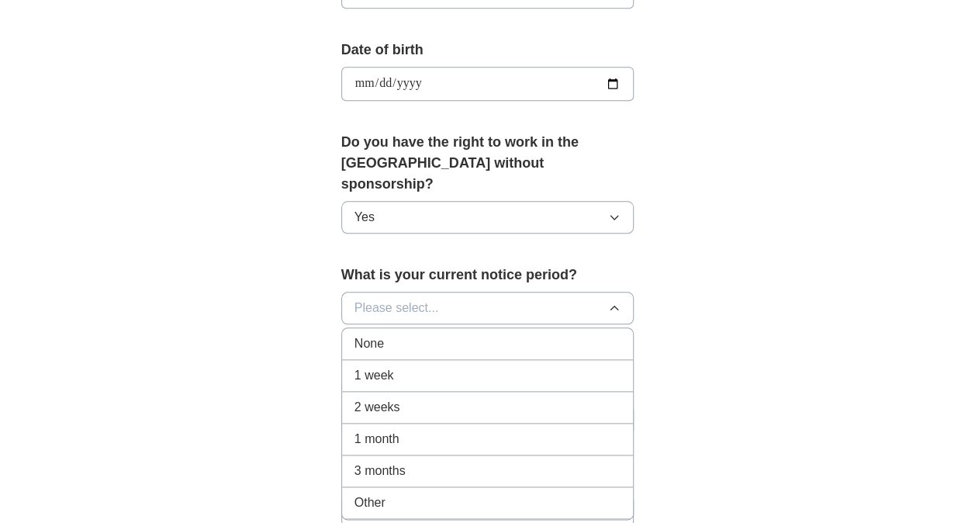
click at [442, 493] on div "Other" at bounding box center [488, 502] width 267 height 19
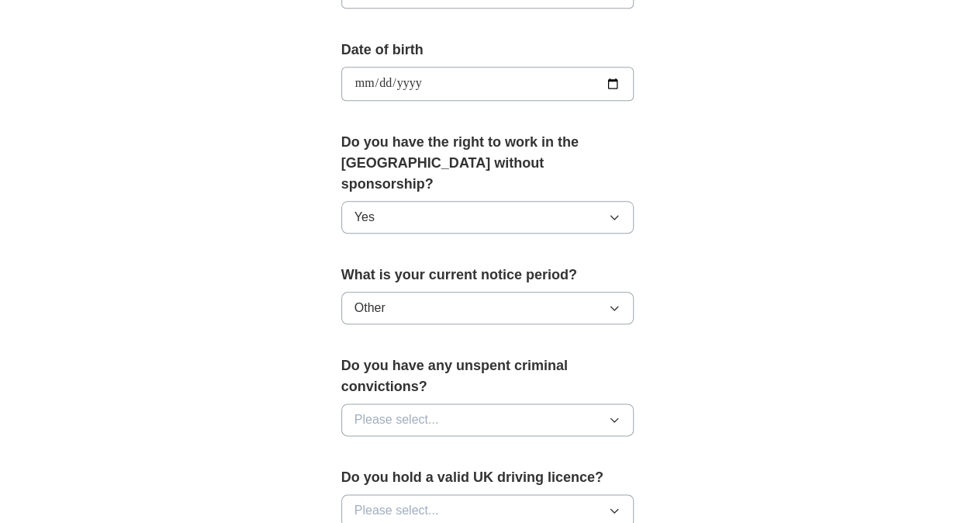
click at [444, 292] on button "Other" at bounding box center [487, 308] width 293 height 33
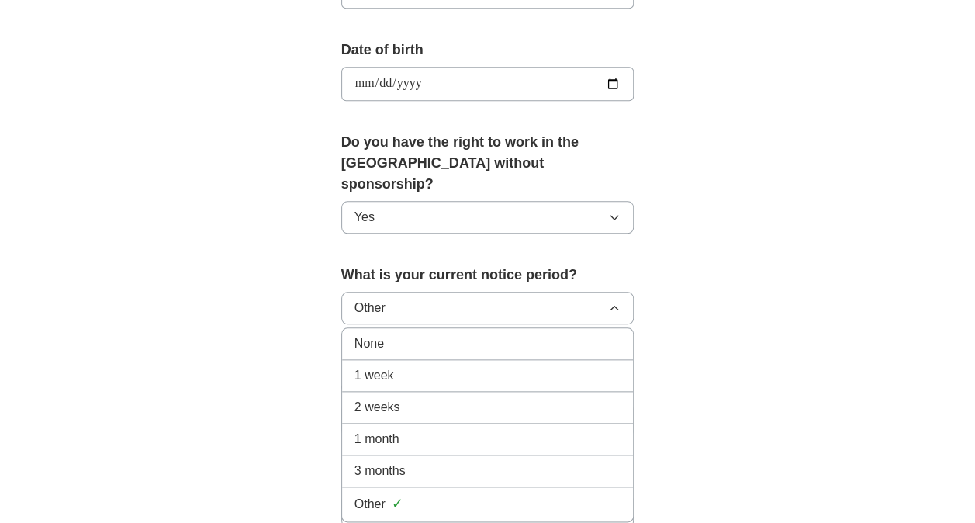
click at [432, 455] on li "3 months" at bounding box center [488, 471] width 292 height 32
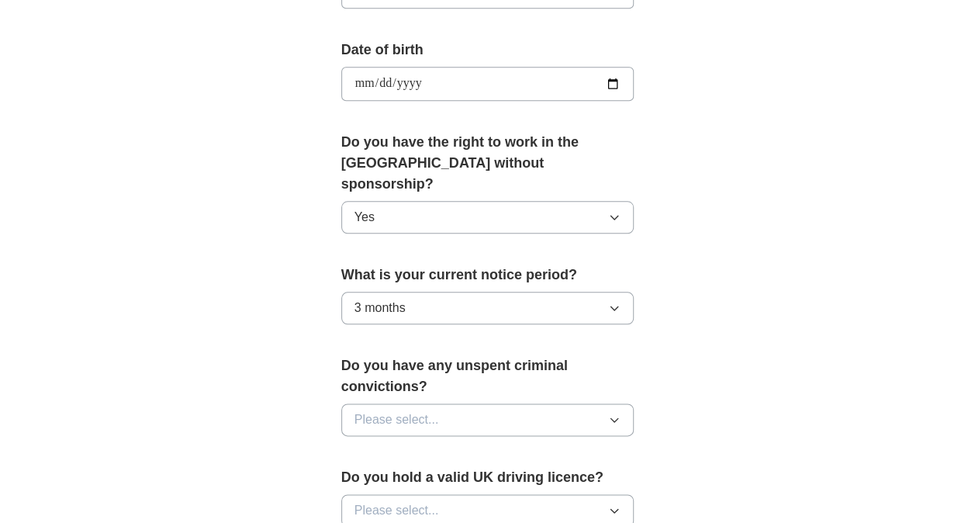
click at [437, 292] on button "3 months" at bounding box center [487, 308] width 293 height 33
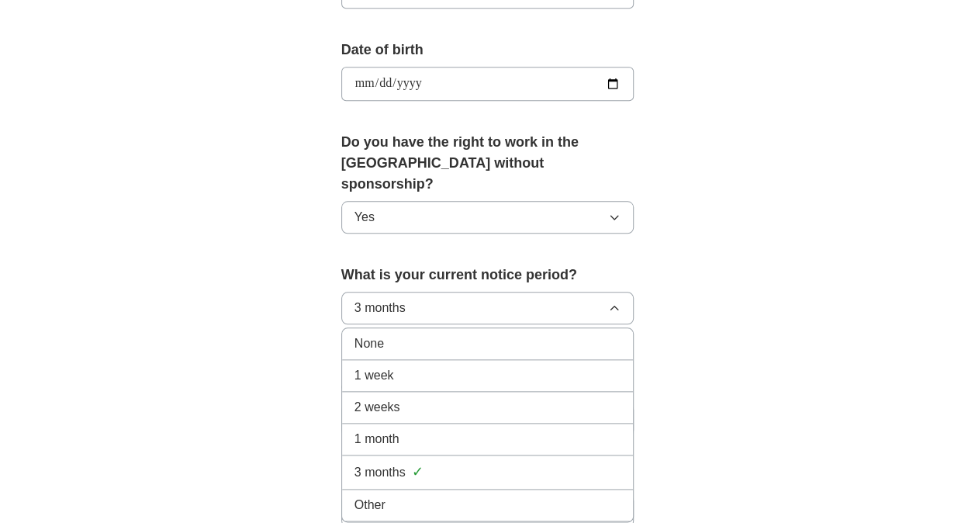
click at [414, 496] on div "Other" at bounding box center [488, 505] width 267 height 19
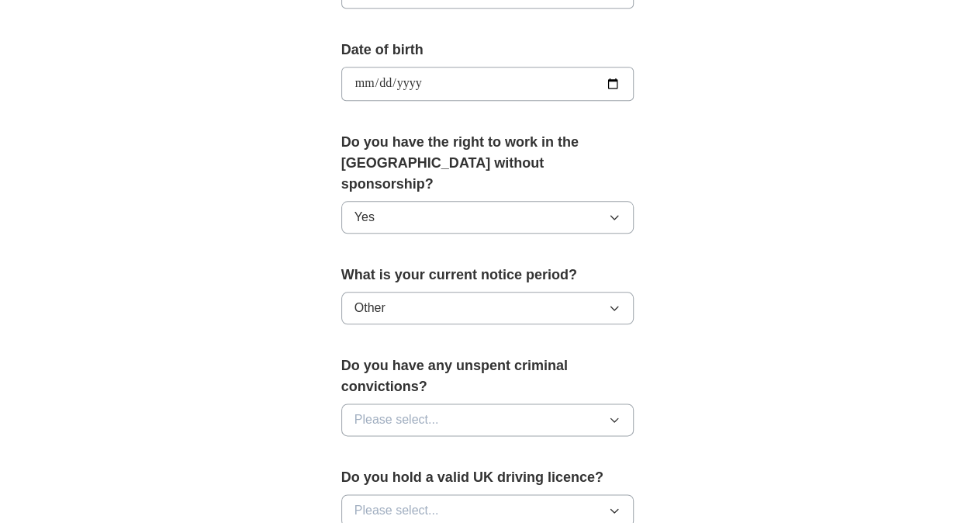
click at [431, 403] on button "Please select..." at bounding box center [487, 419] width 293 height 33
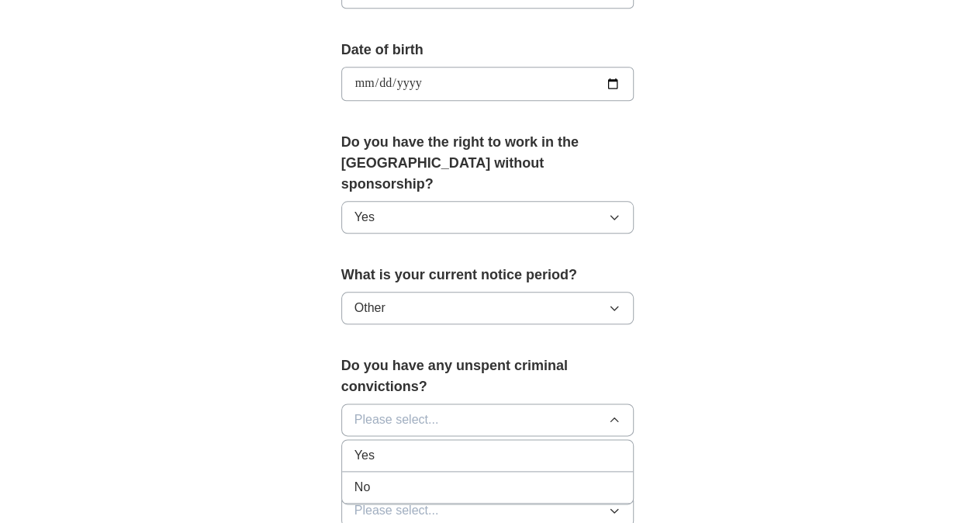
click at [414, 478] on div "No" at bounding box center [488, 487] width 267 height 19
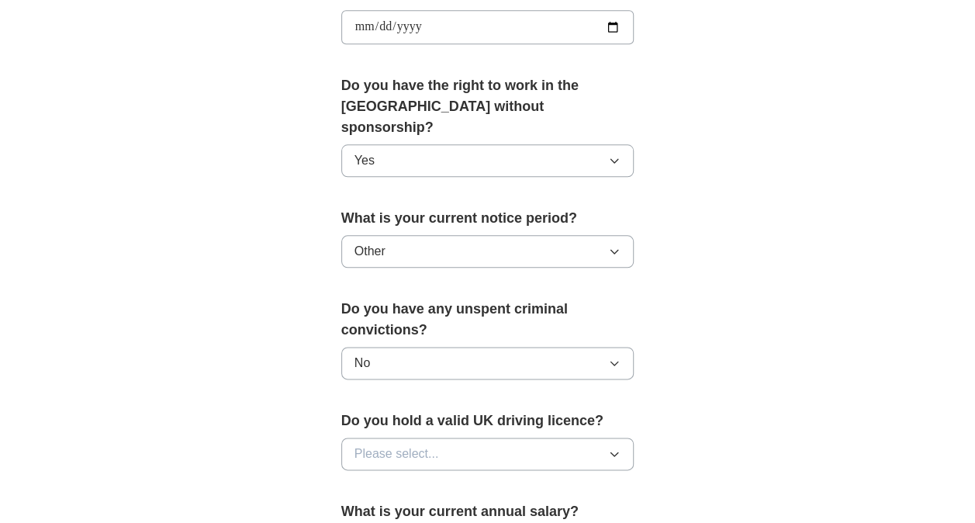
scroll to position [853, 0]
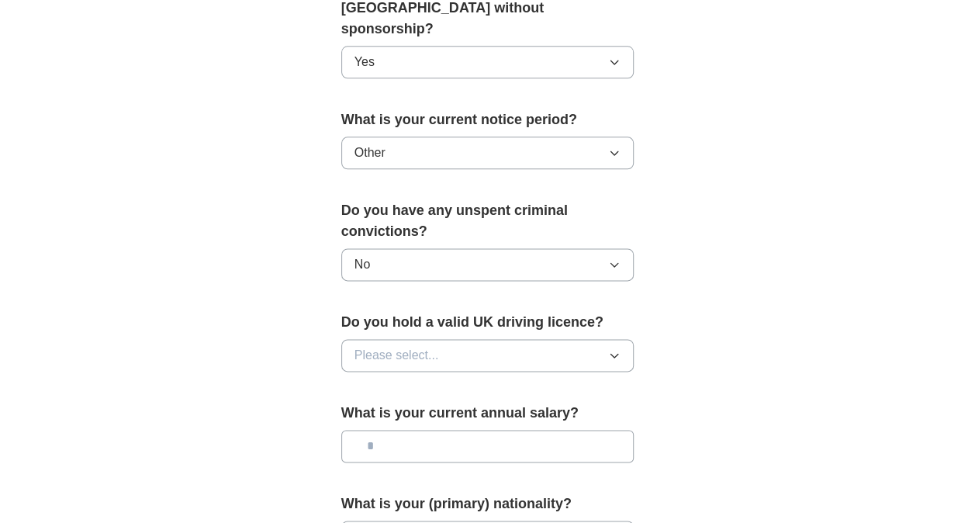
click at [443, 339] on button "Please select..." at bounding box center [487, 355] width 293 height 33
click at [434, 414] on div "No" at bounding box center [488, 423] width 267 height 19
click at [417, 430] on input "text" at bounding box center [487, 446] width 293 height 33
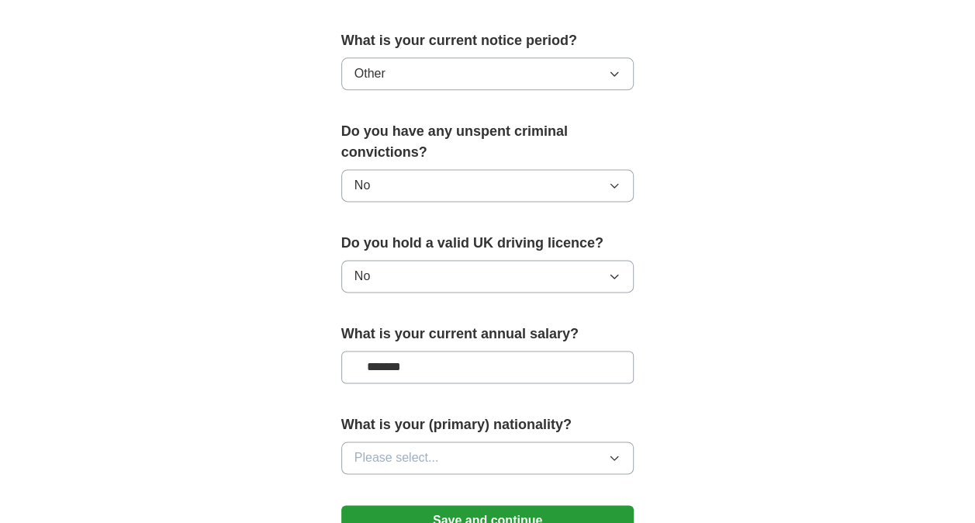
scroll to position [1009, 0]
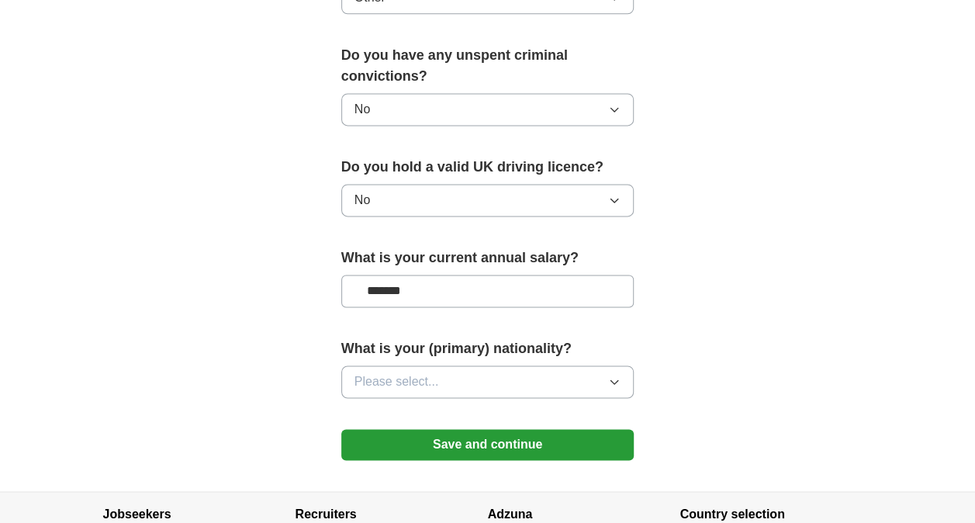
type input "*******"
click at [492, 365] on button "Please select..." at bounding box center [487, 381] width 293 height 33
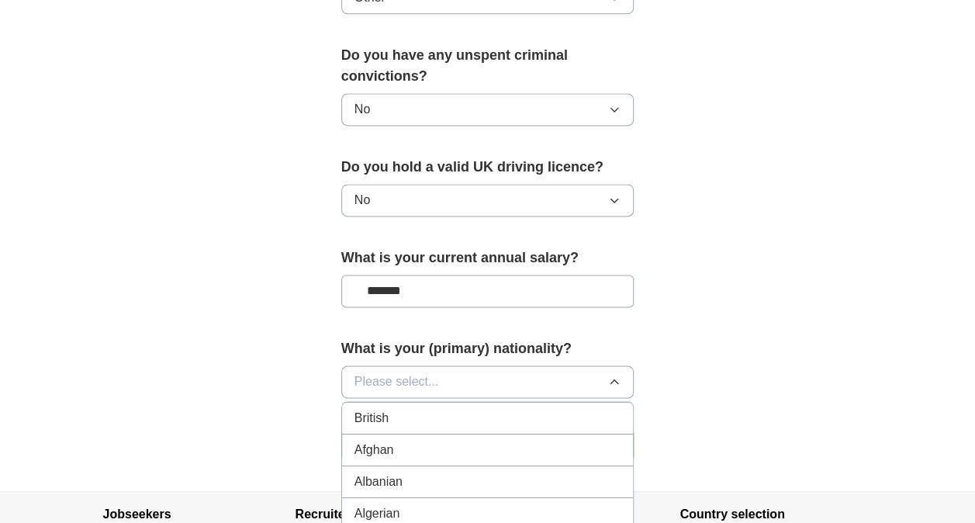
scroll to position [0, 0]
click at [447, 440] on div "British" at bounding box center [488, 449] width 267 height 19
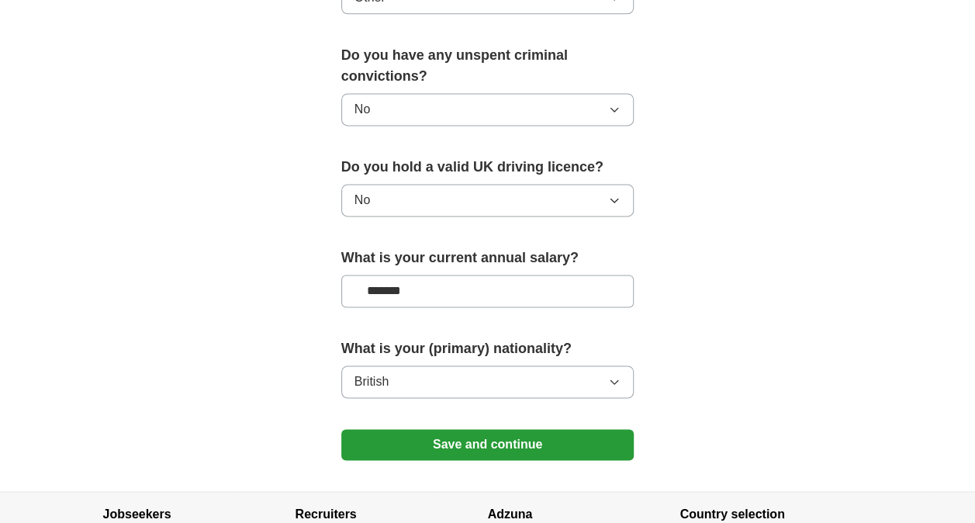
click at [452, 429] on button "Save and continue" at bounding box center [487, 444] width 293 height 31
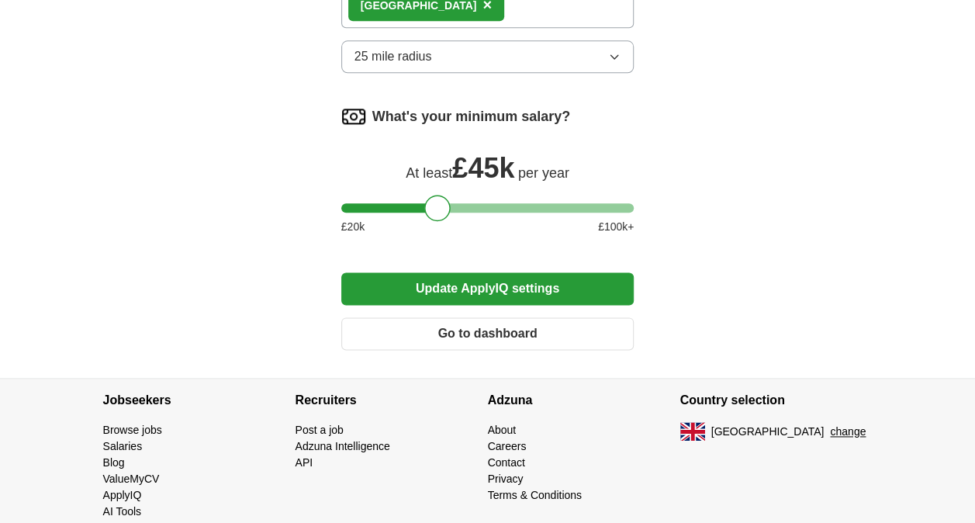
scroll to position [853, 0]
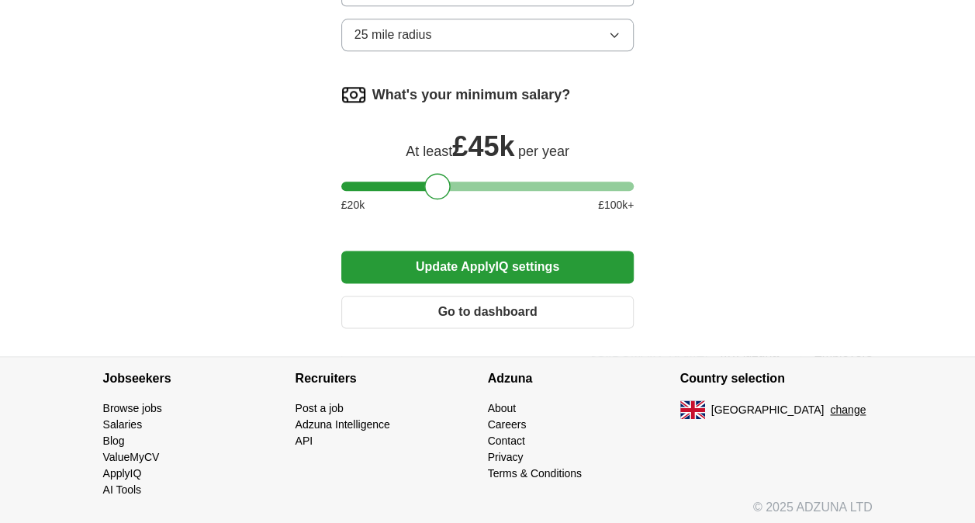
click at [467, 253] on button "Update ApplyIQ settings" at bounding box center [487, 267] width 293 height 33
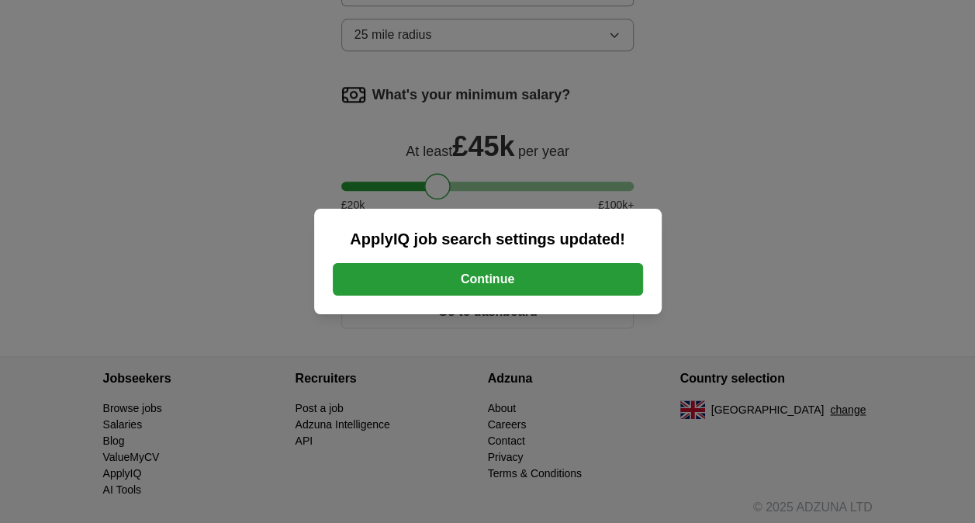
click at [504, 258] on div "ApplyIQ job search settings updated! Continue" at bounding box center [488, 262] width 348 height 106
click at [504, 272] on button "Continue" at bounding box center [488, 279] width 310 height 33
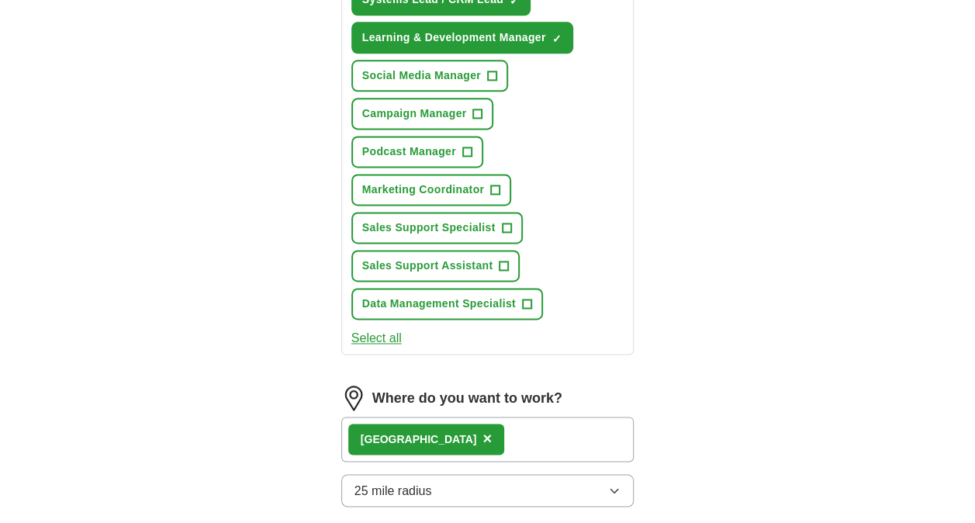
scroll to position [1086, 0]
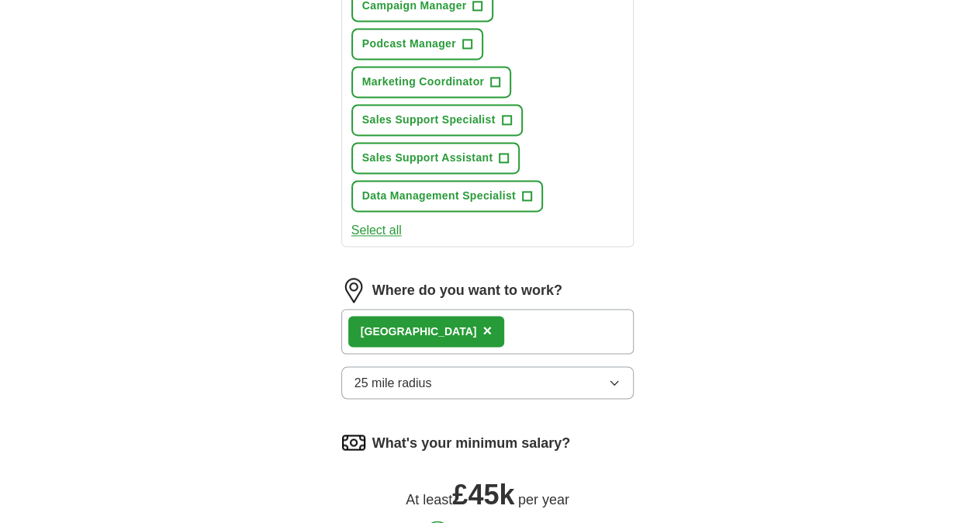
click at [559, 372] on button "25 mile radius" at bounding box center [487, 382] width 293 height 33
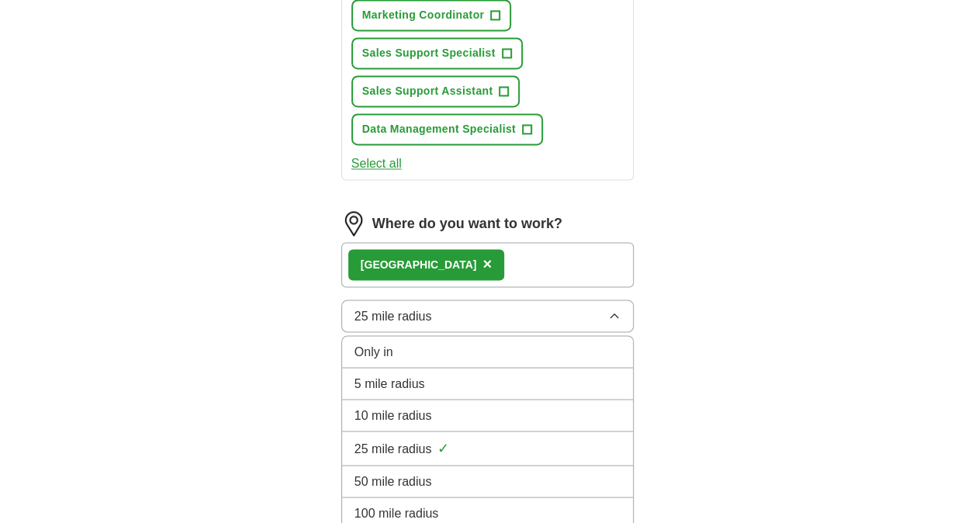
scroll to position [1241, 0]
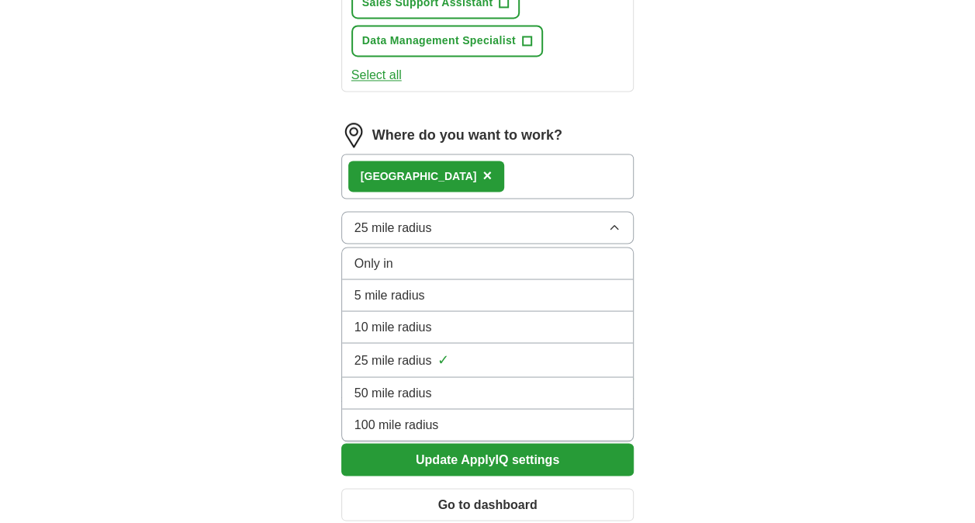
click at [517, 400] on li "50 mile radius" at bounding box center [488, 393] width 292 height 32
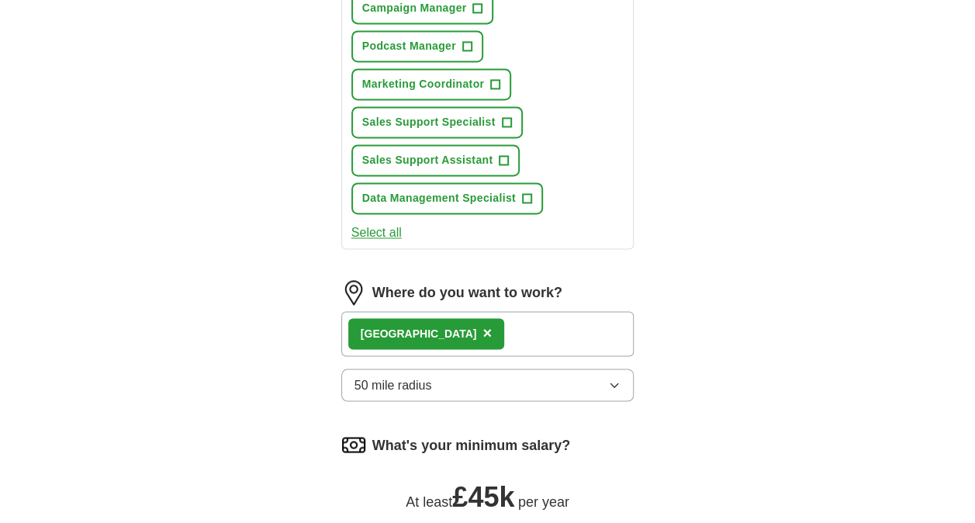
scroll to position [1086, 0]
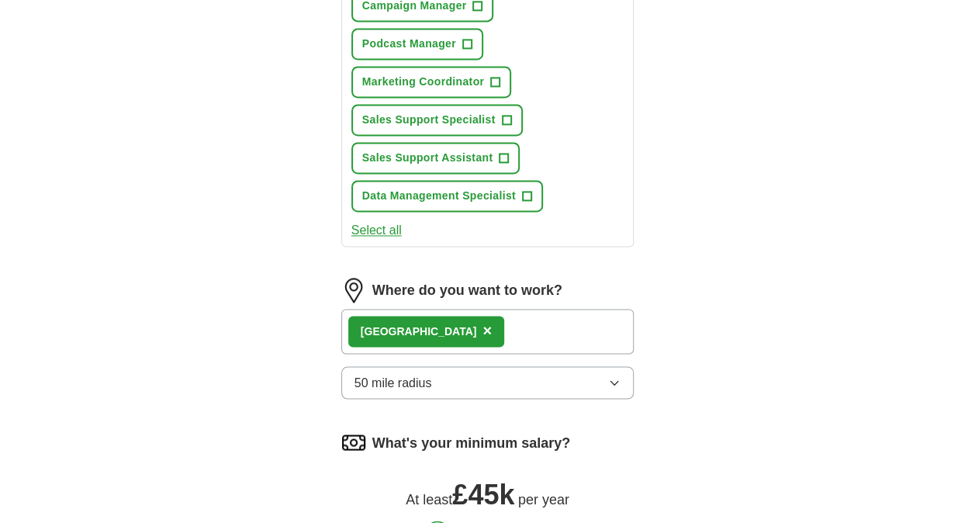
click at [477, 314] on div "London ×" at bounding box center [487, 331] width 293 height 45
click at [478, 343] on div "London ×" at bounding box center [487, 331] width 293 height 45
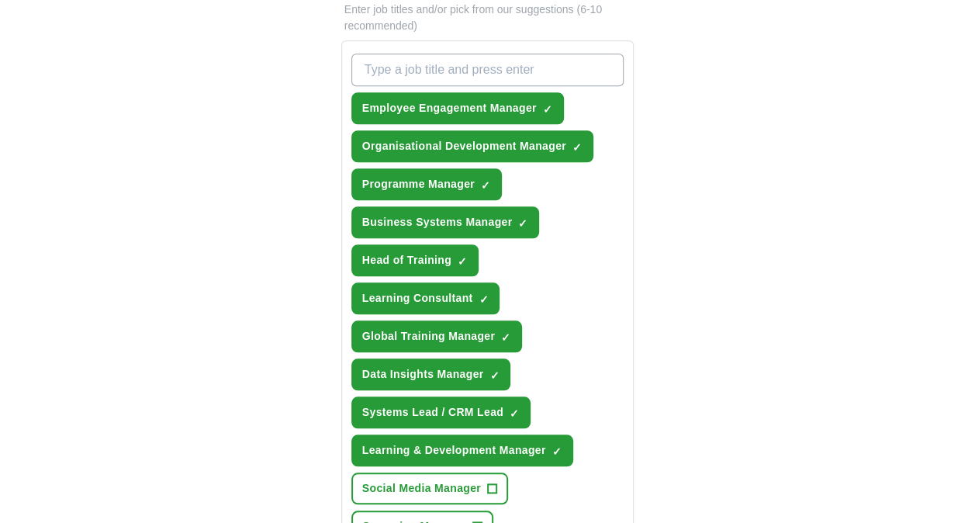
scroll to position [621, 0]
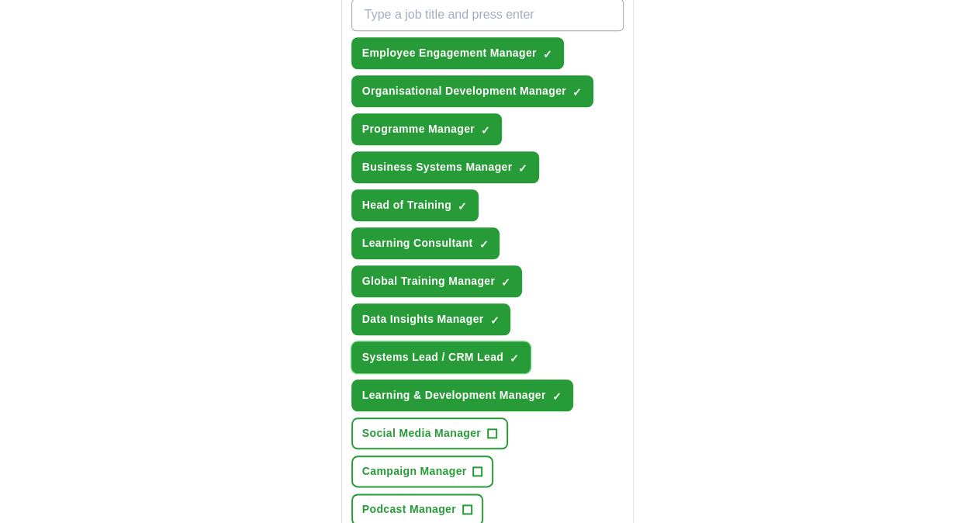
click at [0, 0] on span "×" at bounding box center [0, 0] width 0 height 0
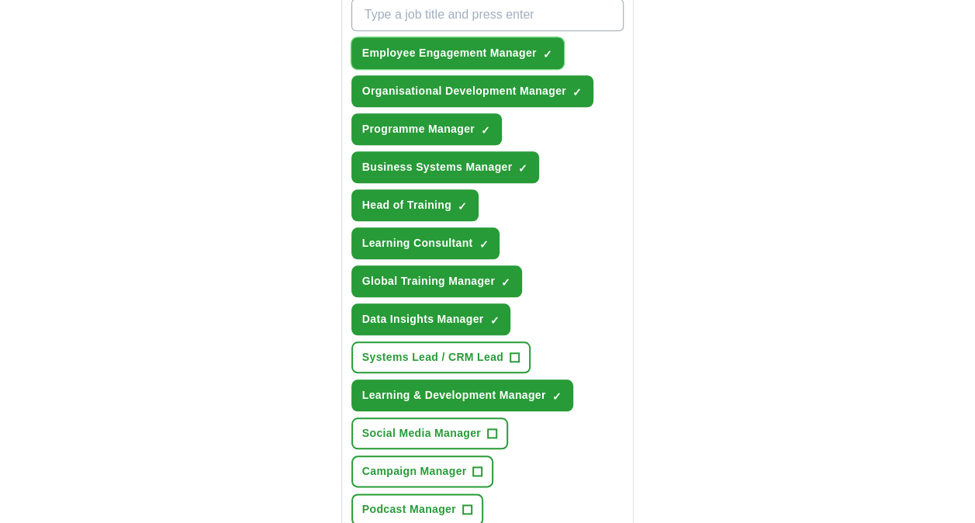
click at [0, 0] on span "×" at bounding box center [0, 0] width 0 height 0
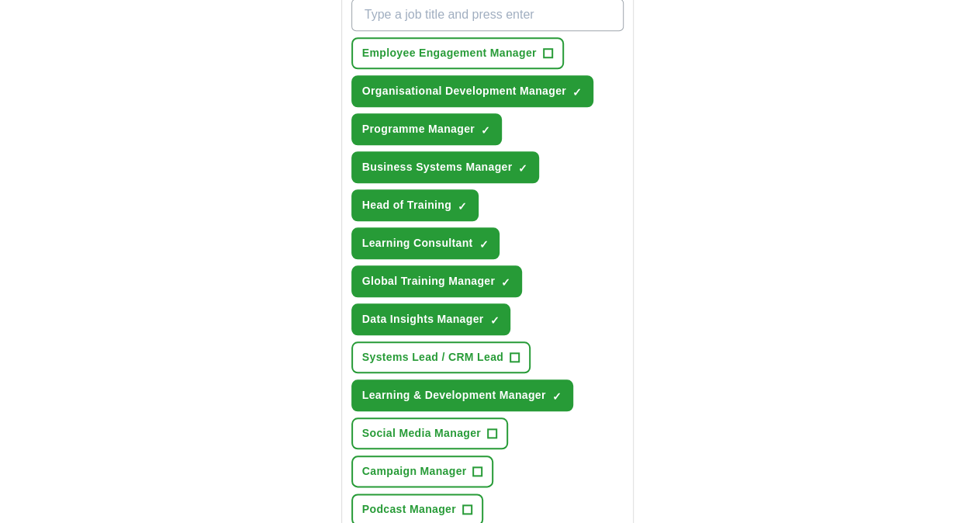
click at [497, 17] on input "What job are you looking for?" at bounding box center [487, 14] width 273 height 33
type input "Syestems"
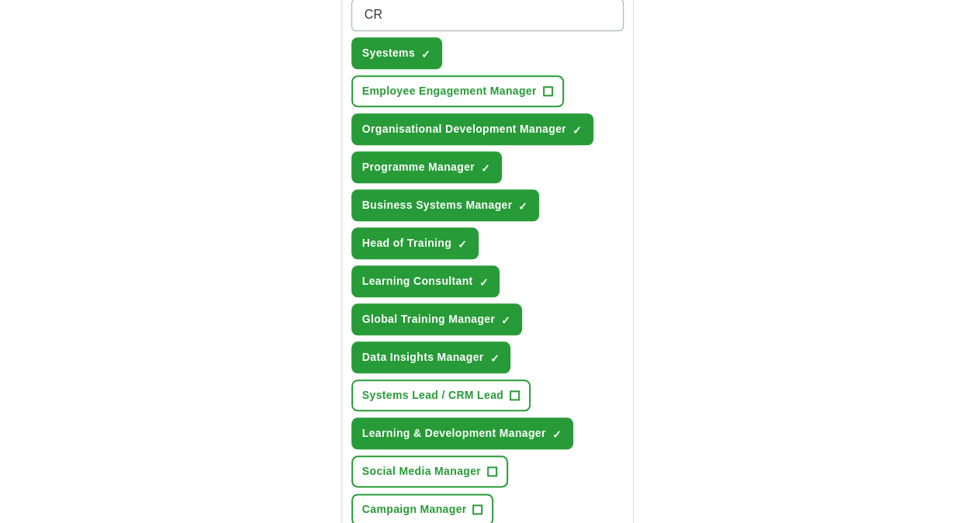
type input "CRM"
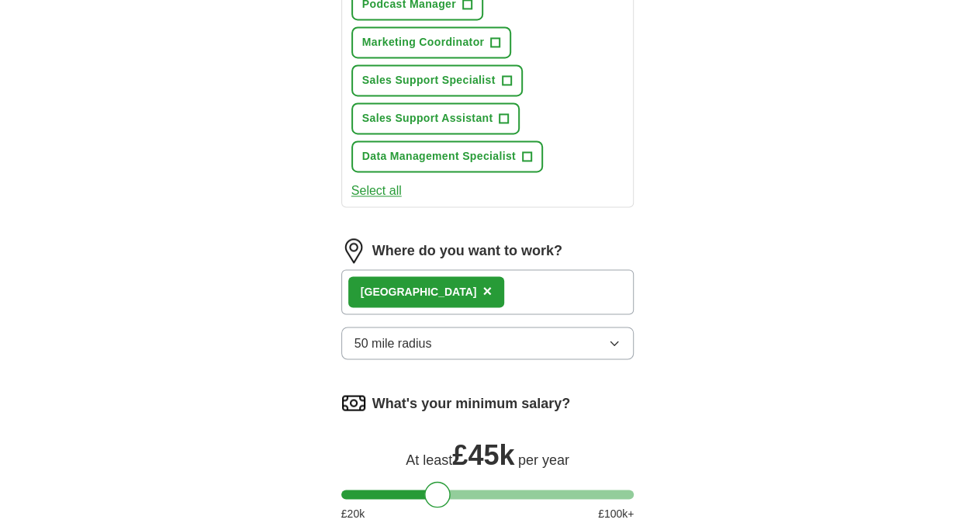
scroll to position [1472, 0]
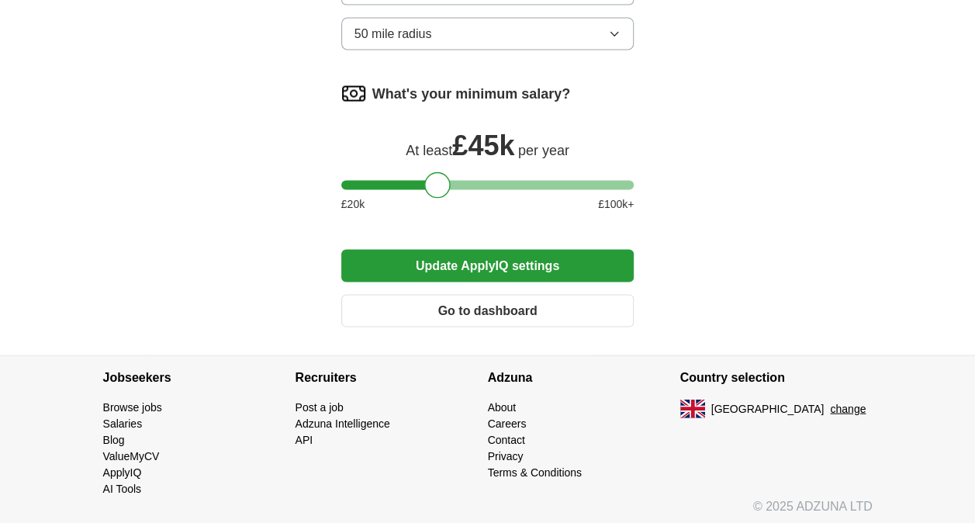
click at [535, 272] on button "Update ApplyIQ settings" at bounding box center [487, 266] width 293 height 33
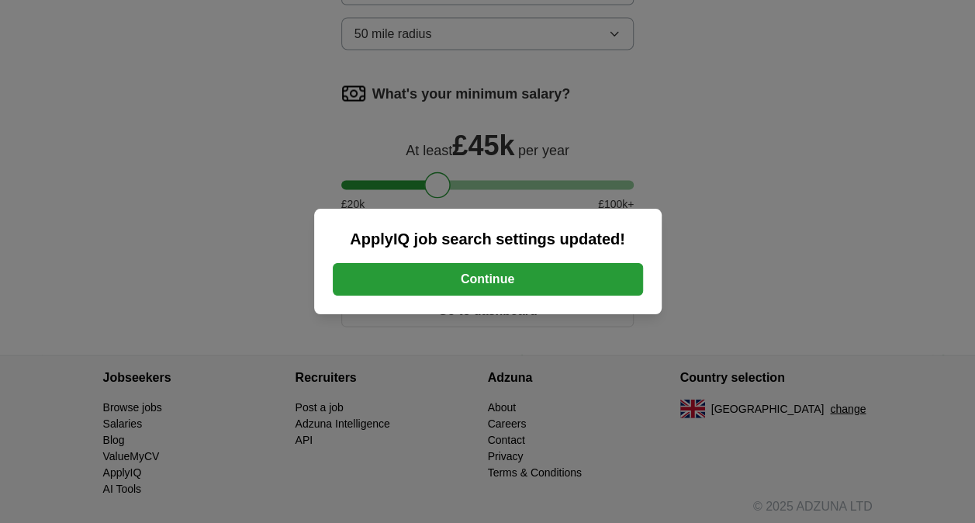
click at [604, 278] on button "Continue" at bounding box center [488, 279] width 310 height 33
